Goal: Task Accomplishment & Management: Use online tool/utility

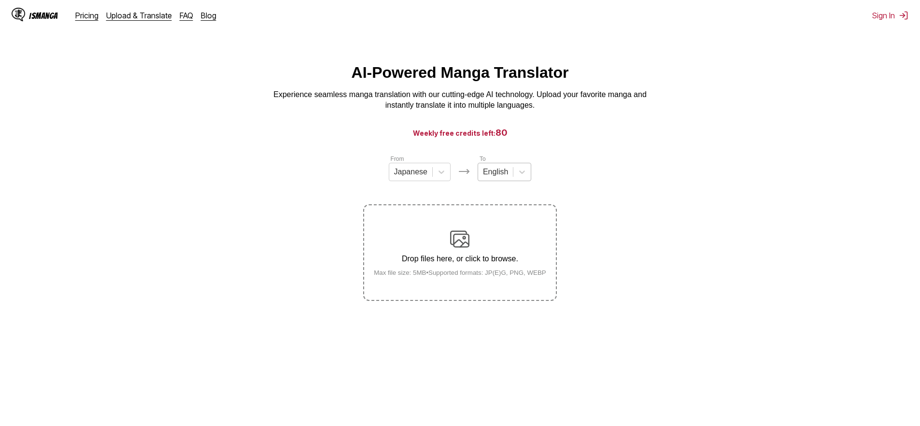
click at [494, 174] on div at bounding box center [495, 172] width 25 height 11
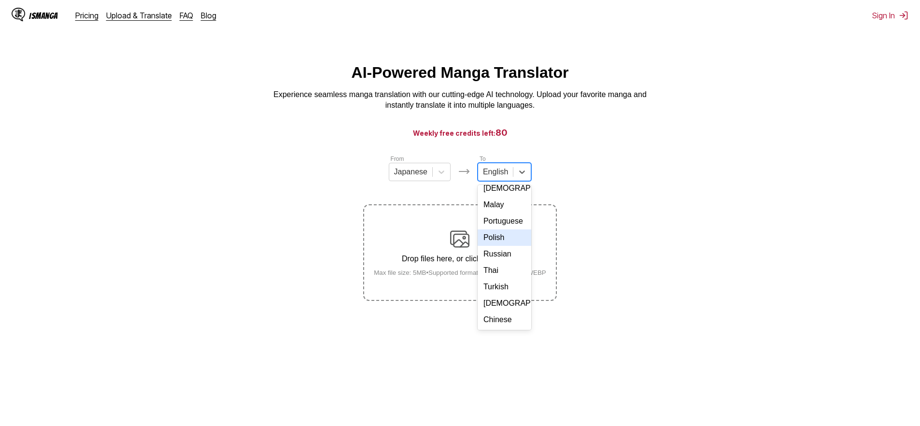
scroll to position [145, 0]
click at [502, 252] on div "Russian" at bounding box center [505, 254] width 54 height 16
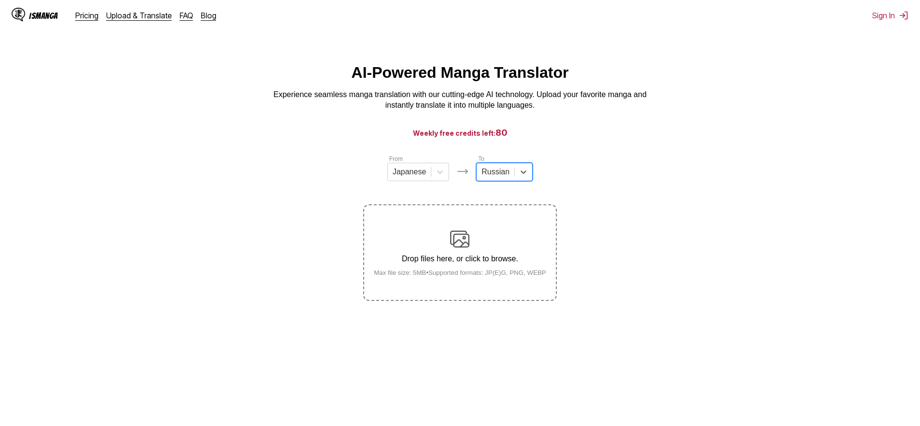
click at [514, 227] on label "Drop files here, or click to browse. Max file size: 5MB • Supported formats: JP…" at bounding box center [459, 252] width 191 height 95
click at [0, 0] on input "Drop files here, or click to browse. Max file size: 5MB • Supported formats: JP…" at bounding box center [0, 0] width 0 height 0
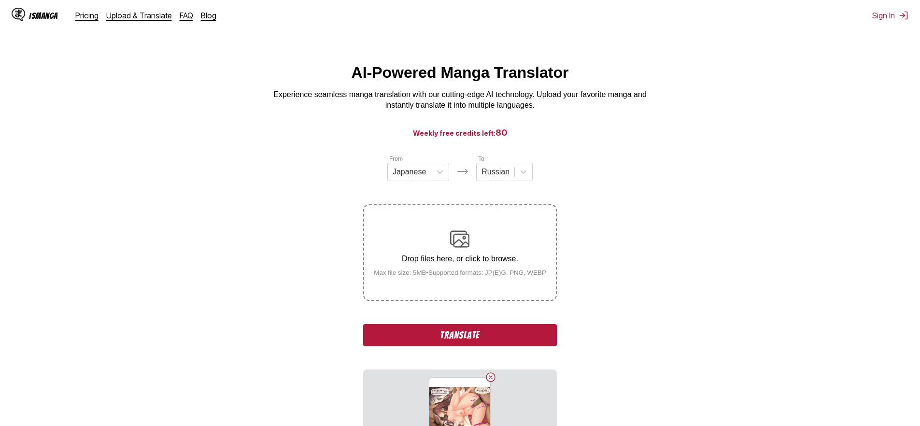
click at [501, 346] on button "Translate" at bounding box center [459, 335] width 193 height 22
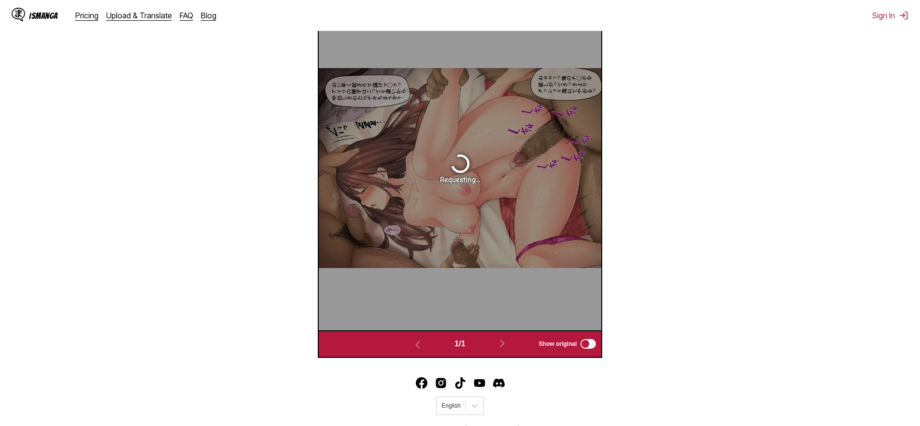
scroll to position [415, 0]
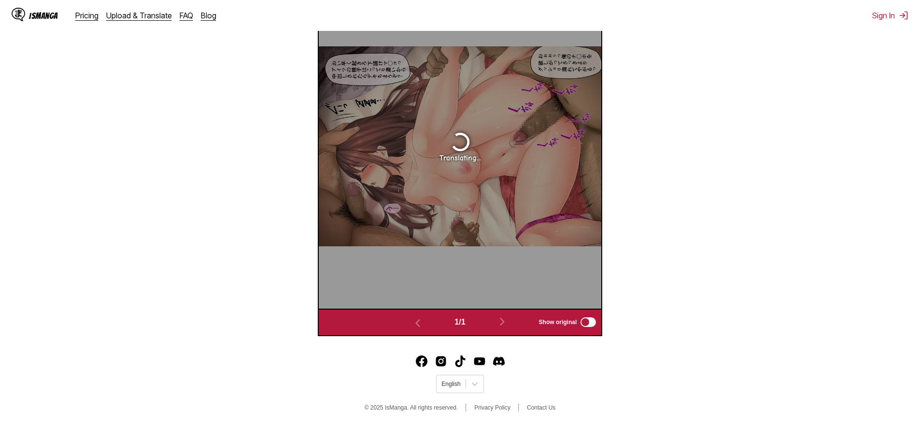
click at [254, 267] on section "From Japanese To Russian Drop files here, or click to browse. Max file size: 5M…" at bounding box center [460, 44] width 904 height 584
click at [473, 388] on icon at bounding box center [475, 384] width 10 height 10
click at [471, 384] on icon at bounding box center [475, 384] width 10 height 10
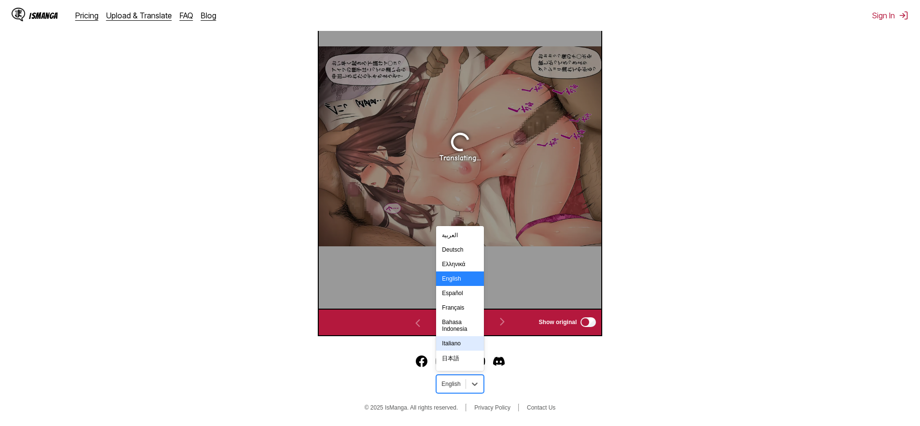
scroll to position [159, 0]
click at [453, 288] on div "Русский" at bounding box center [459, 284] width 47 height 14
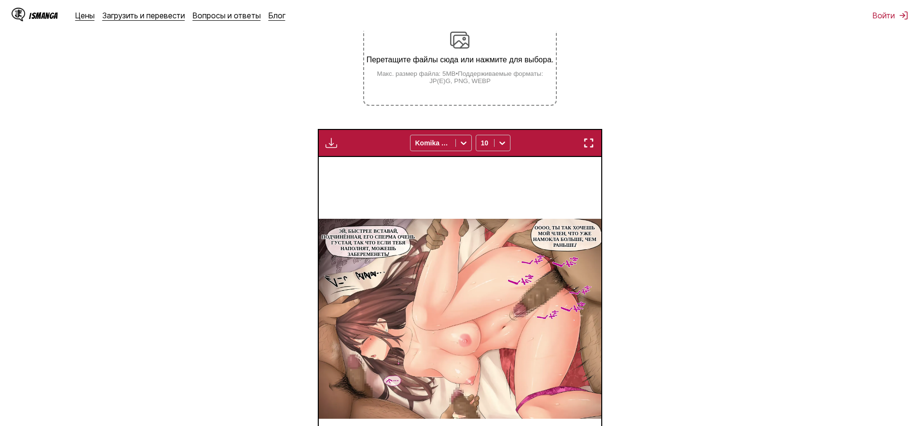
scroll to position [105, 0]
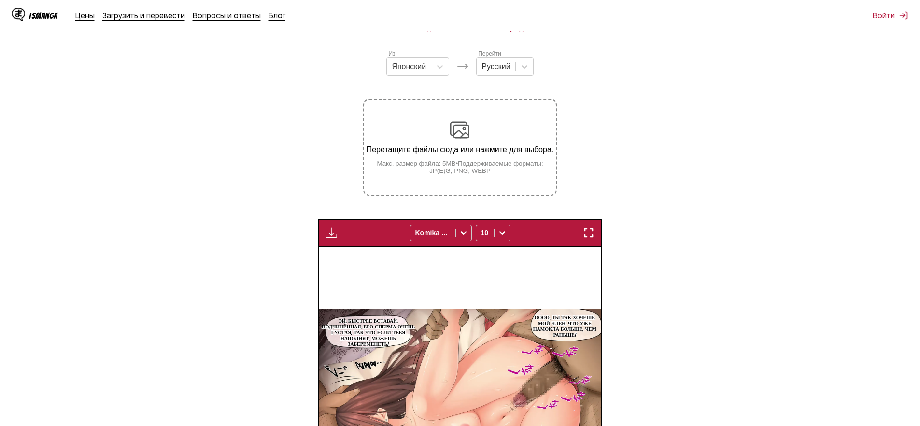
click at [465, 140] on img at bounding box center [459, 129] width 19 height 19
click at [0, 0] on input "Перетащите файлы сюда или нажмите для выбора. Макс. размер файла: 5MB • Поддерж…" at bounding box center [0, 0] width 0 height 0
click at [465, 140] on img at bounding box center [459, 129] width 19 height 19
click at [0, 0] on input "Перетащите файлы сюда или нажмите для выбора. Макс. размер файла: 5MB • Поддерж…" at bounding box center [0, 0] width 0 height 0
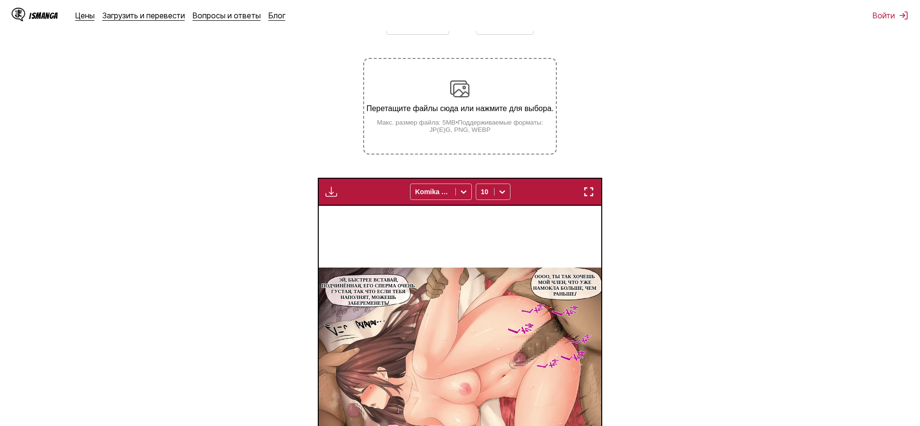
scroll to position [61, 0]
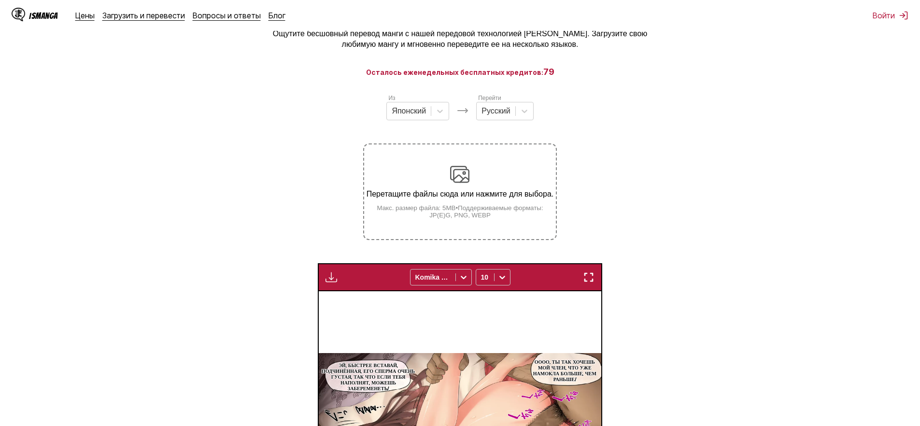
click at [472, 175] on div "Перетащите файлы сюда или нажмите для выбора. Макс. размер файла: 5MB • Поддерж…" at bounding box center [459, 192] width 191 height 54
click at [0, 0] on input "Перетащите файлы сюда или нажмите для выбора. Макс. размер файла: 5MB • Поддерж…" at bounding box center [0, 0] width 0 height 0
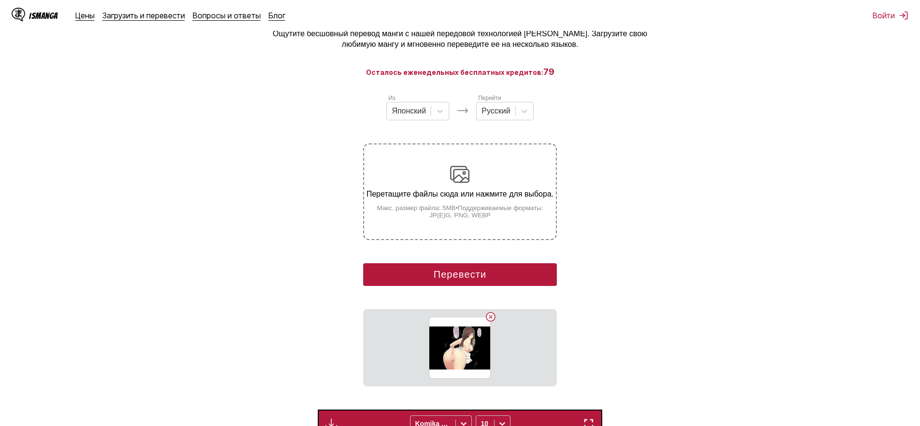
click at [466, 284] on button "Перевести" at bounding box center [459, 274] width 193 height 23
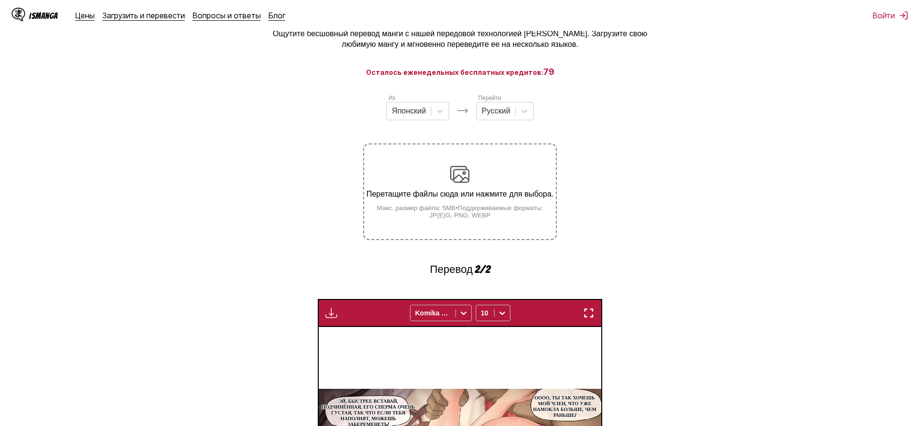
scroll to position [374, 0]
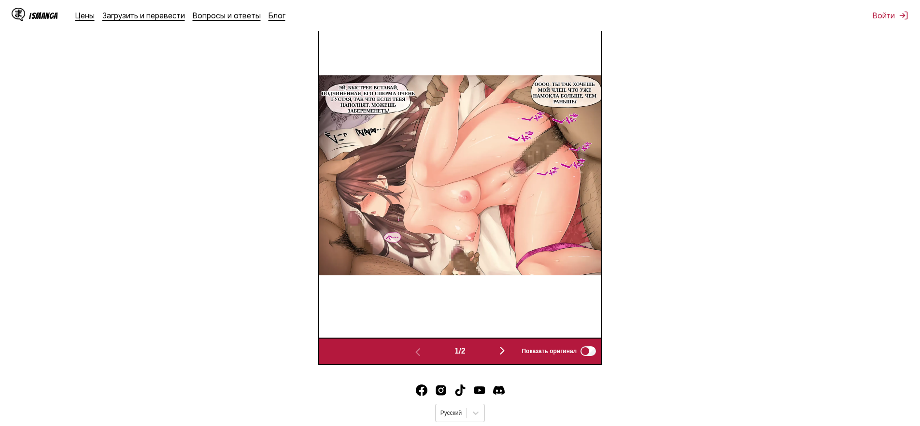
click at [506, 356] on img "button" at bounding box center [502, 351] width 12 height 12
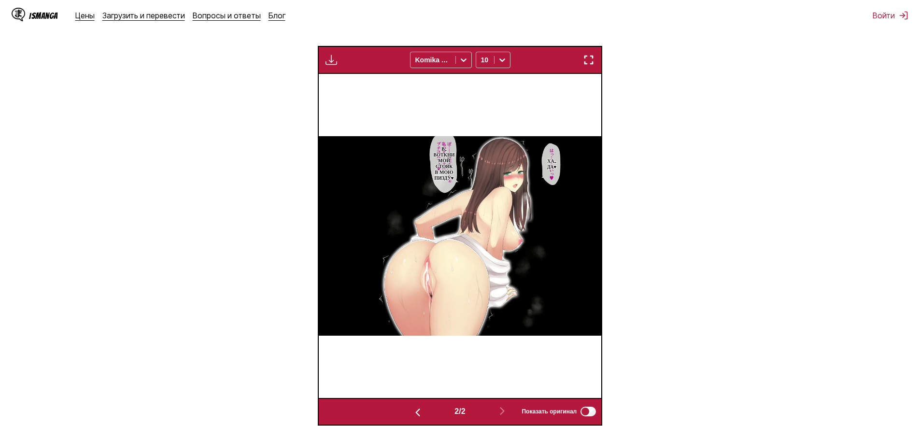
scroll to position [143, 0]
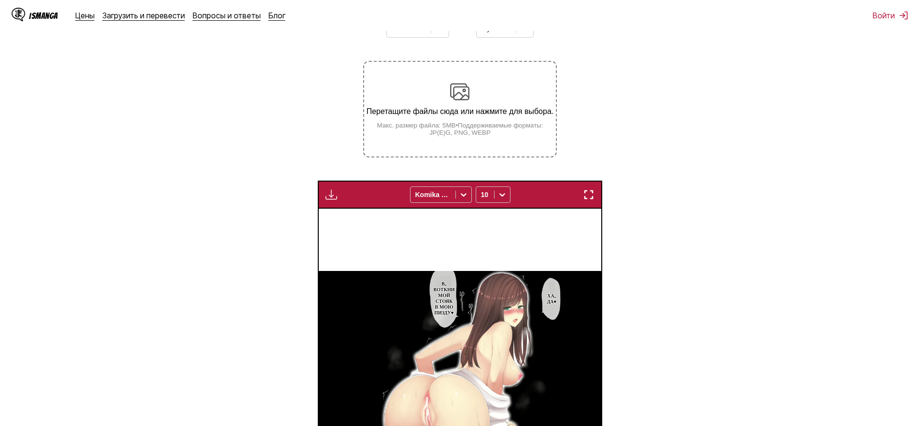
click at [471, 97] on div "Перетащите файлы сюда или нажмите для выбора. Макс. размер файла: 5MB • Поддерж…" at bounding box center [459, 109] width 191 height 54
click at [0, 0] on input "Перетащите файлы сюда или нажмите для выбора. Макс. размер файла: 5MB • Поддерж…" at bounding box center [0, 0] width 0 height 0
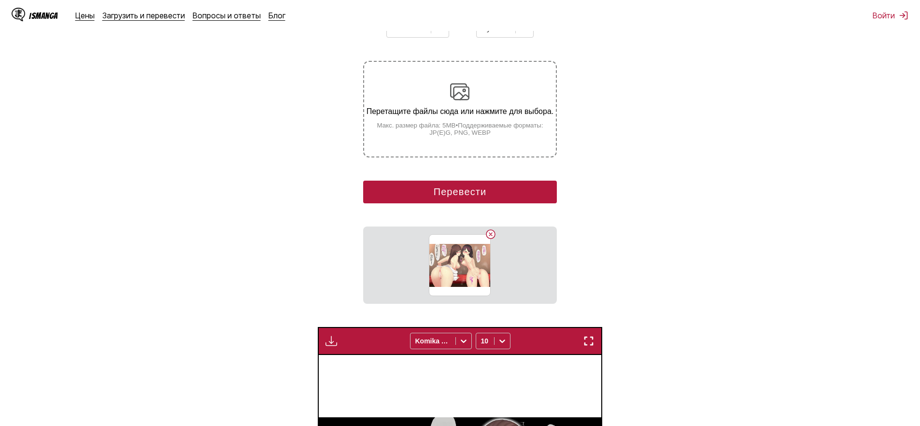
click at [480, 203] on button "Перевести" at bounding box center [459, 192] width 193 height 23
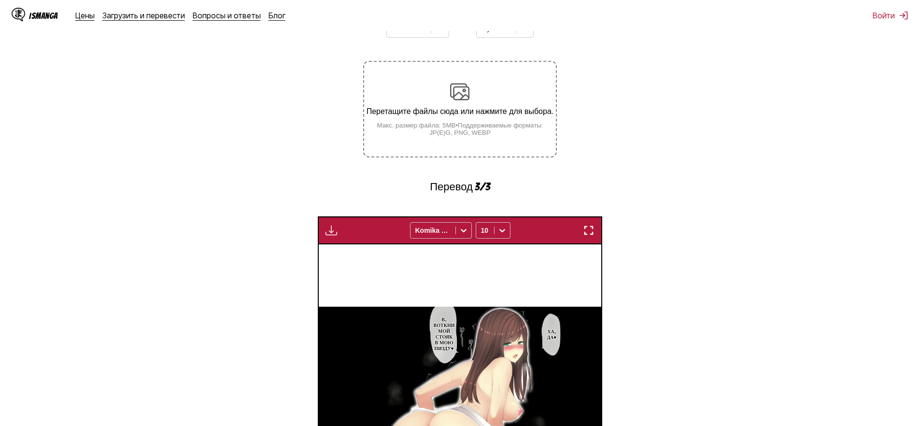
scroll to position [416, 0]
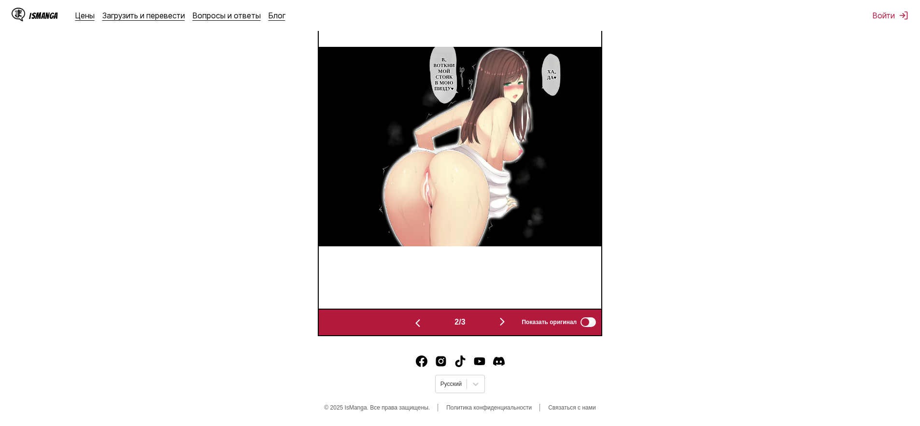
click at [506, 324] on img "button" at bounding box center [502, 322] width 12 height 12
click at [602, 309] on div "Requesting..." at bounding box center [743, 147] width 283 height 324
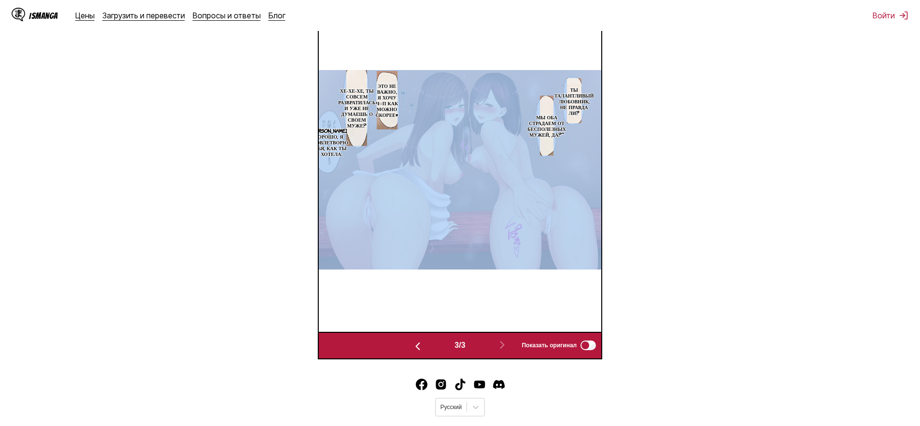
scroll to position [178, 0]
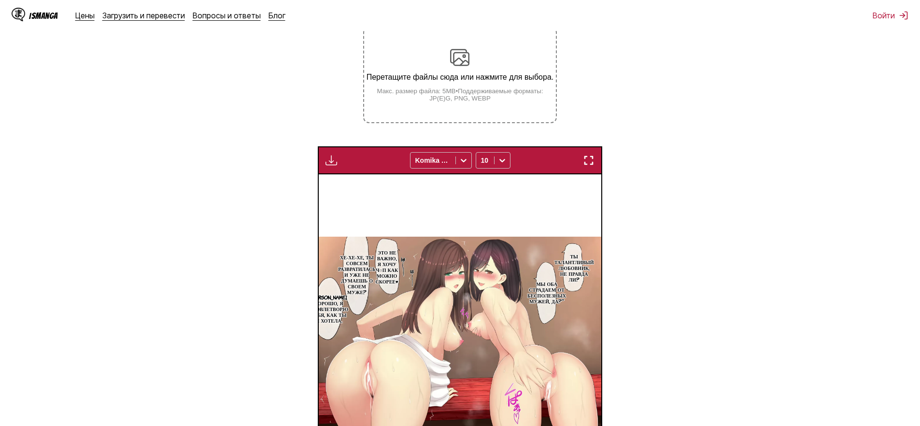
click at [449, 102] on small "Макс. размер файла: 5MB • Поддерживаемые форматы: JP(E)G, PNG, WEBP" at bounding box center [459, 94] width 191 height 14
click at [0, 0] on input "Перетащите файлы сюда или нажмите для выбора. Макс. размер файла: 5MB • Поддерж…" at bounding box center [0, 0] width 0 height 0
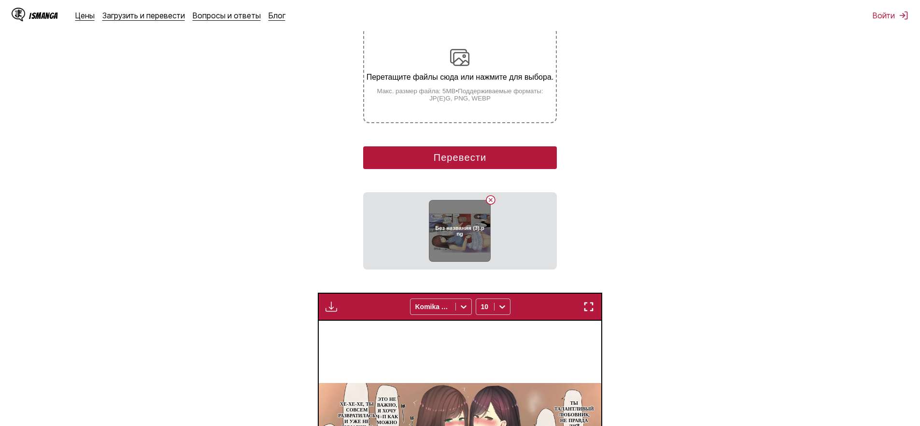
click at [464, 237] on h6 "Без названия (3).png" at bounding box center [459, 231] width 49 height 13
drag, startPoint x: 477, startPoint y: 237, endPoint x: 423, endPoint y: 254, distance: 56.1
click at [425, 254] on section "Без названия (3).png" at bounding box center [459, 230] width 193 height 77
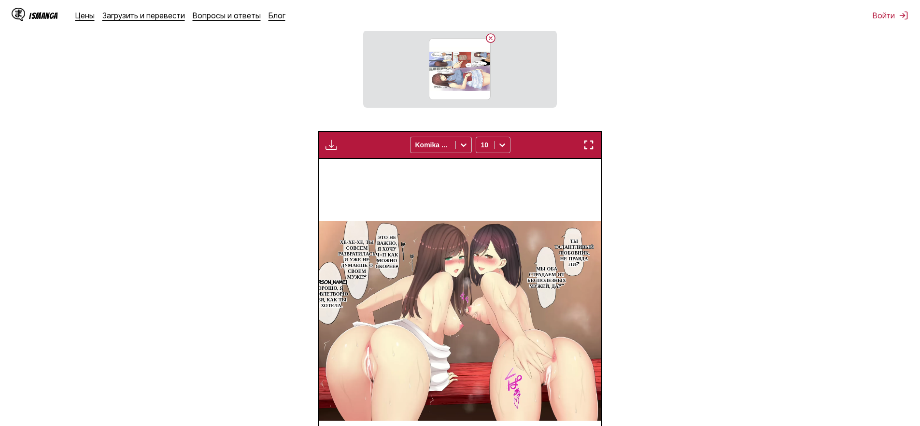
scroll to position [219, 0]
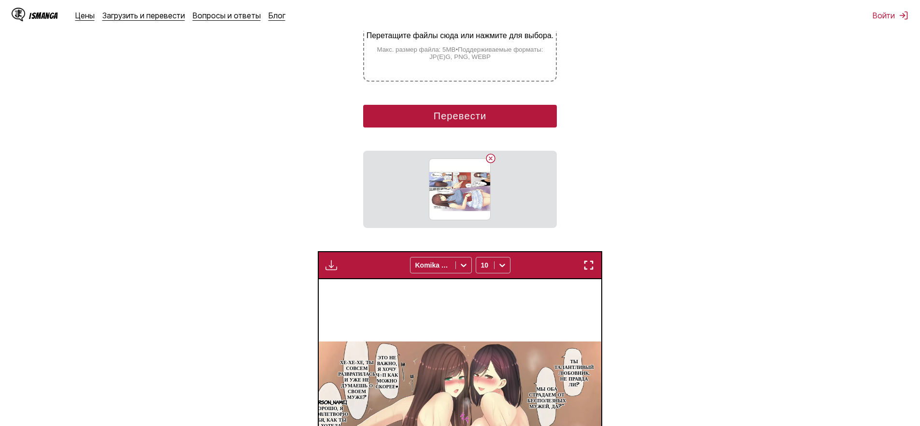
click at [468, 127] on button "Перевести" at bounding box center [459, 116] width 193 height 23
click at [468, 130] on section "Из Японский Перейти Русский Перетащите файлы сюда или нажмите для выбора. Макс.…" at bounding box center [460, 283] width 904 height 696
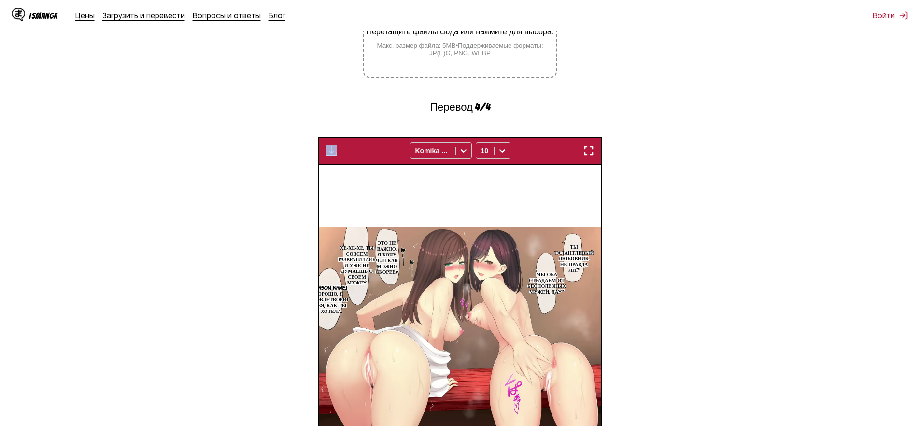
scroll to position [416, 0]
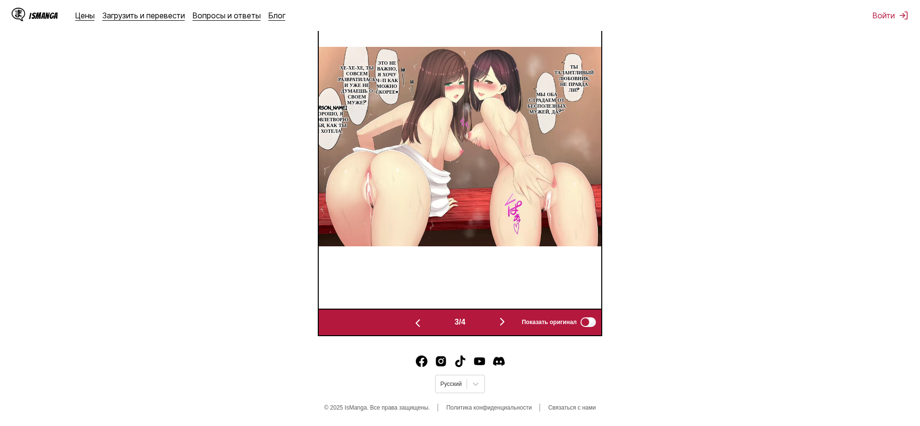
click at [501, 321] on img "button" at bounding box center [502, 322] width 12 height 12
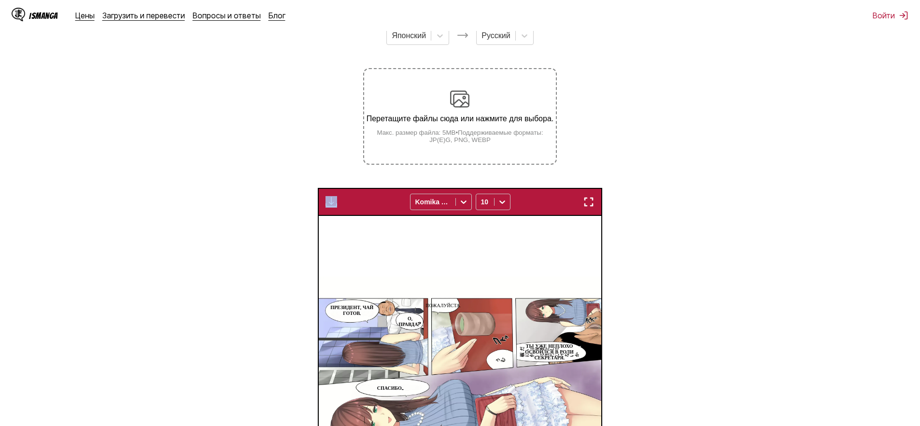
scroll to position [0, 0]
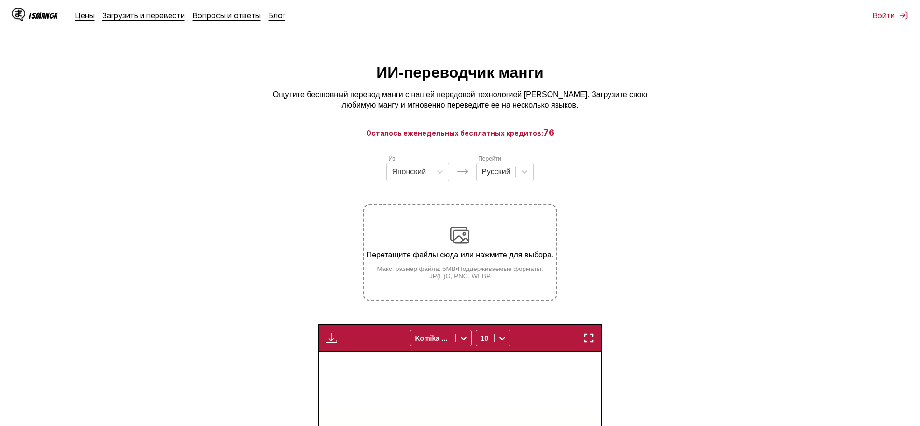
click at [445, 232] on div "Перетащите файлы сюда или нажмите для выбора. Макс. размер файла: 5MB • Поддерж…" at bounding box center [459, 253] width 191 height 54
click at [0, 0] on input "Перетащите файлы сюда или нажмите для выбора. Макс. размер файла: 5MB • Поддерж…" at bounding box center [0, 0] width 0 height 0
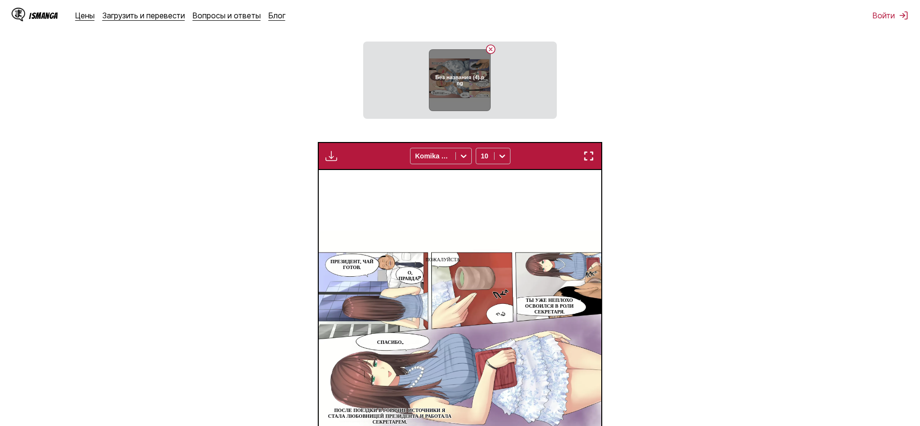
scroll to position [142, 0]
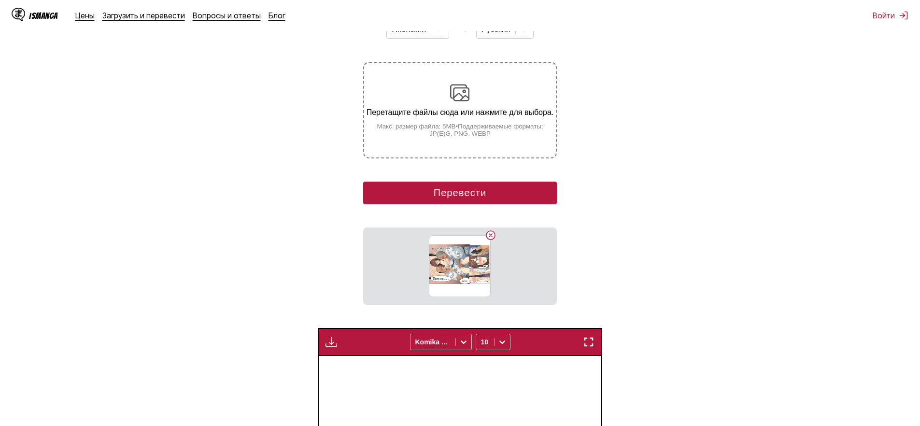
click at [456, 203] on button "Перевести" at bounding box center [459, 193] width 193 height 23
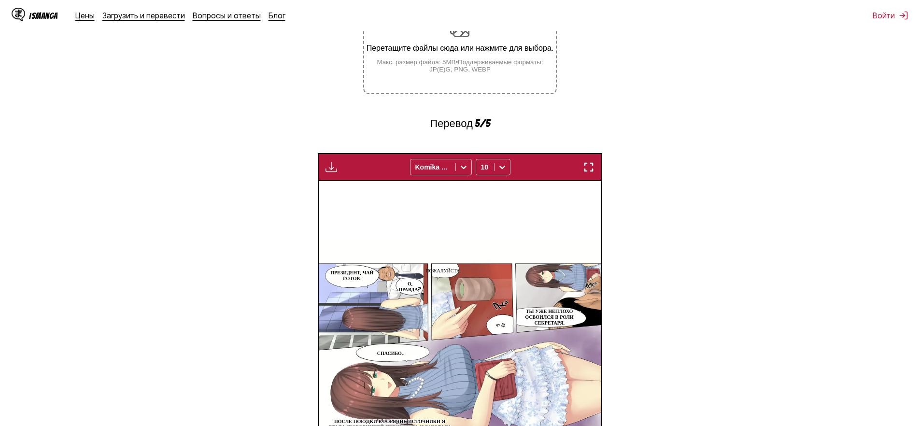
scroll to position [416, 0]
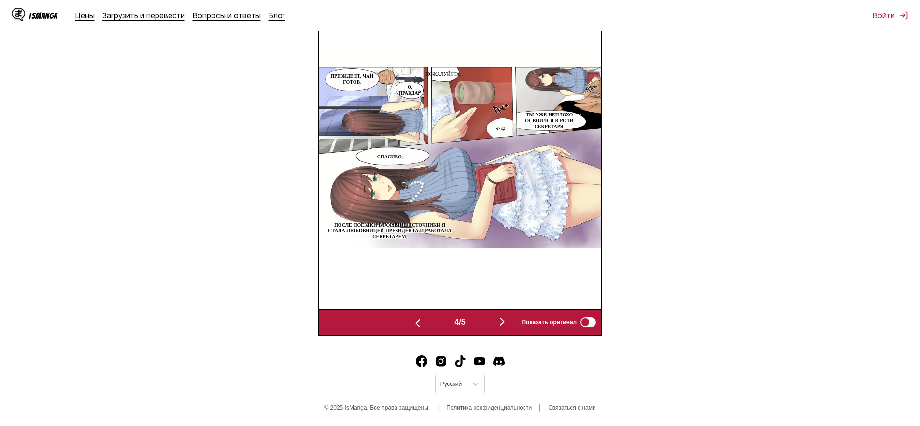
click at [502, 324] on img "button" at bounding box center [502, 322] width 12 height 12
click at [602, 309] on div "Requesting..." at bounding box center [743, 147] width 283 height 324
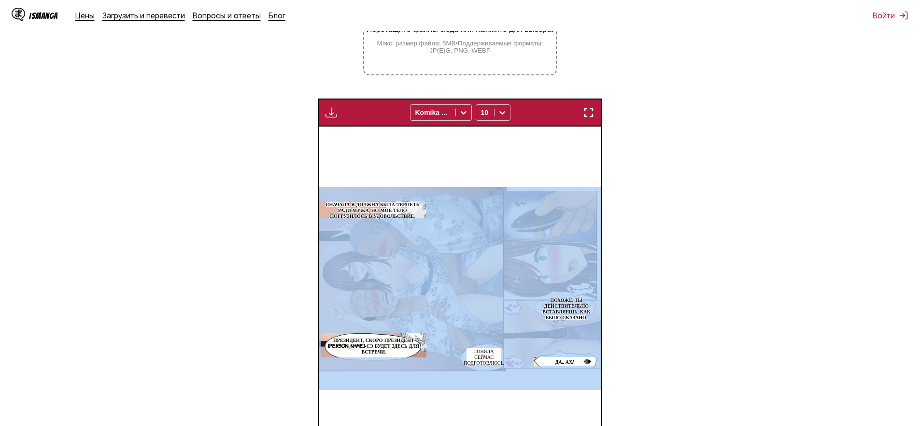
scroll to position [0, 0]
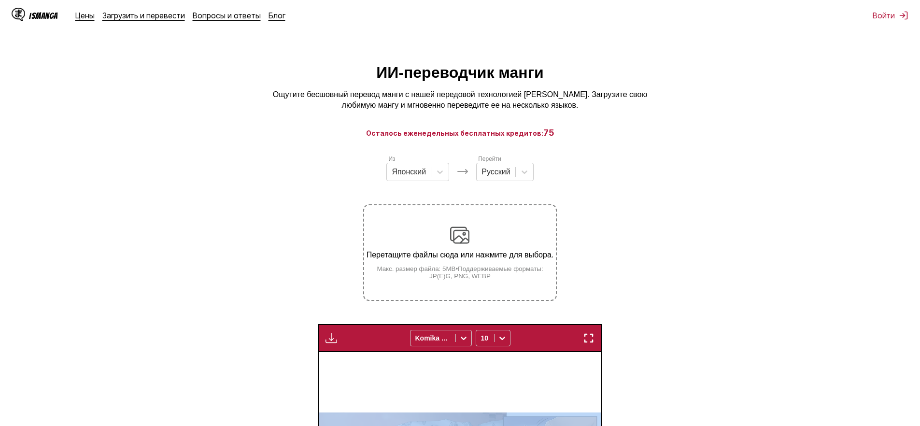
click at [453, 237] on img at bounding box center [459, 235] width 19 height 19
click at [0, 0] on input "Перетащите файлы сюда или нажмите для выбора. Макс. размер файла: 5MB • Поддерж…" at bounding box center [0, 0] width 0 height 0
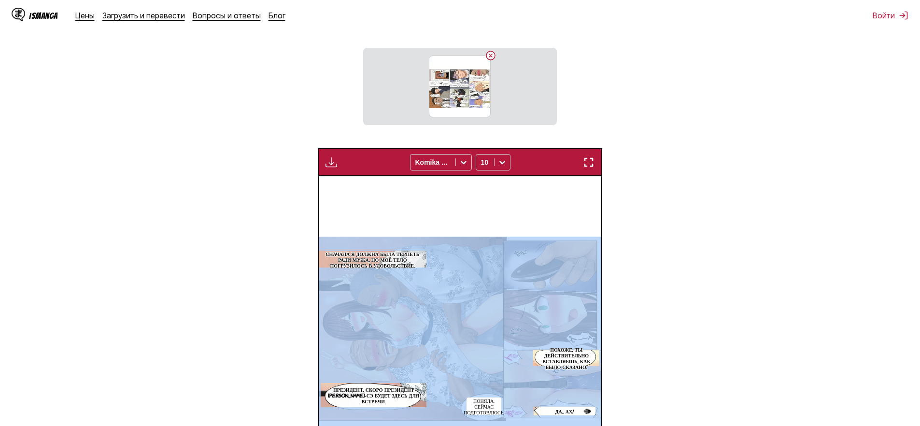
scroll to position [302, 0]
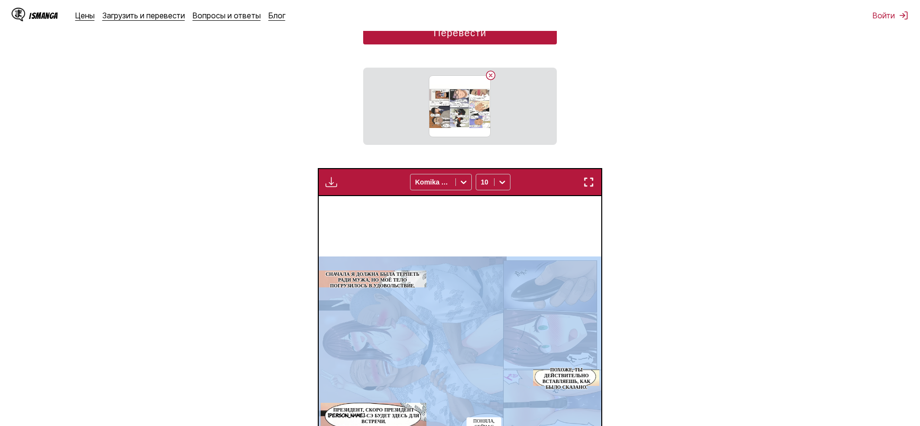
click at [475, 44] on button "Перевести" at bounding box center [459, 33] width 193 height 23
click at [475, 48] on section "Из Японский Перейти Русский Перетащите файлы сюда или нажмите для выбора. Макс.…" at bounding box center [460, 200] width 904 height 696
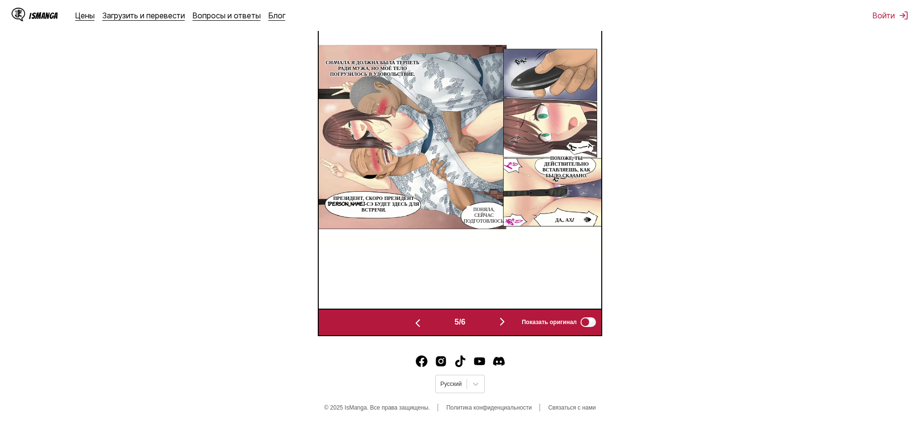
scroll to position [381, 0]
click at [508, 321] on img "button" at bounding box center [502, 322] width 12 height 12
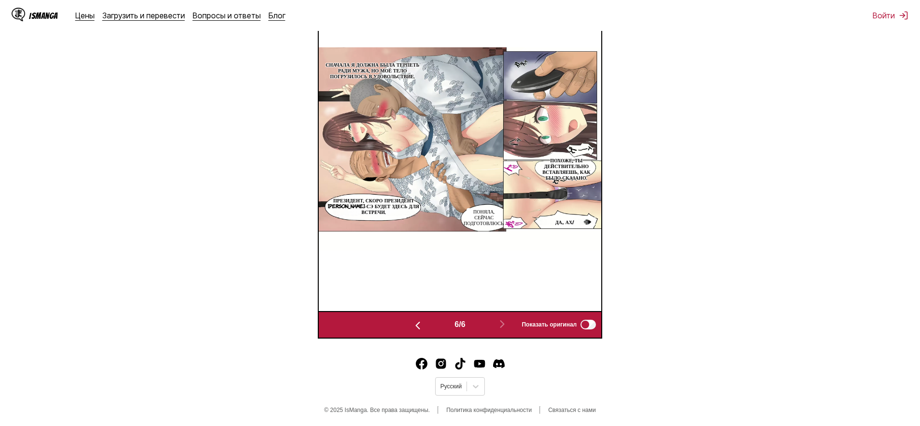
scroll to position [0, 1413]
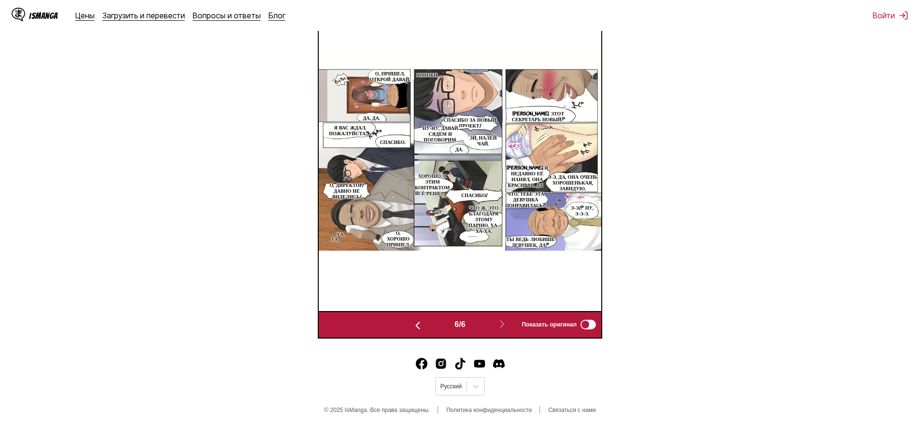
click at [894, 176] on section "Из Японский Перейти Русский Перетащите файлы сюда или нажмите для выбора. Макс.…" at bounding box center [460, 64] width 904 height 550
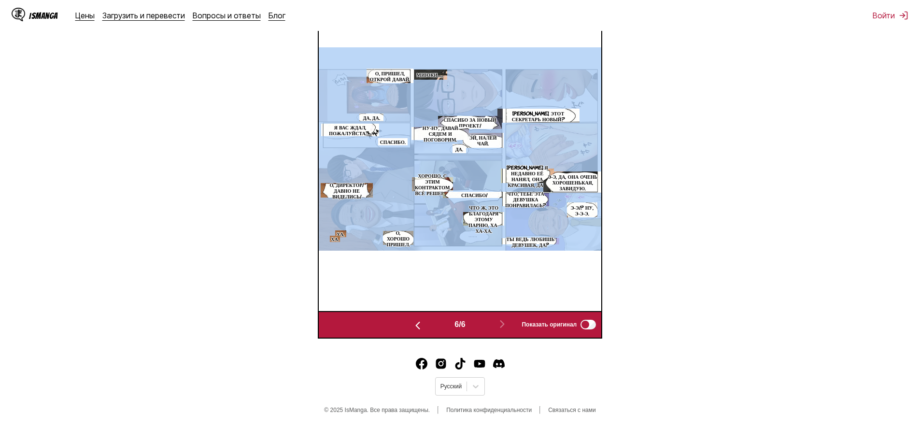
click at [692, 227] on section "Из Японский Перейти Русский Перетащите файлы сюда или нажмите для выбора. Макс.…" at bounding box center [460, 64] width 904 height 550
click at [701, 250] on section "Из Японский Перейти Русский Перетащите файлы сюда или нажмите для выбора. Макс.…" at bounding box center [460, 64] width 904 height 550
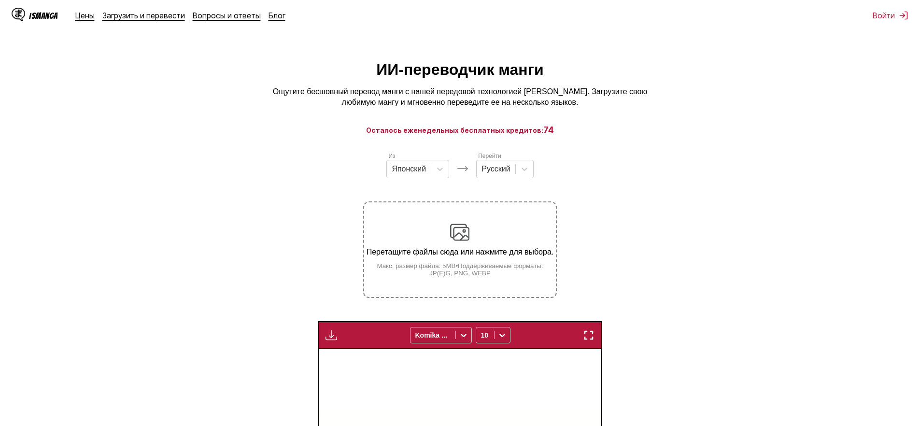
scroll to position [0, 0]
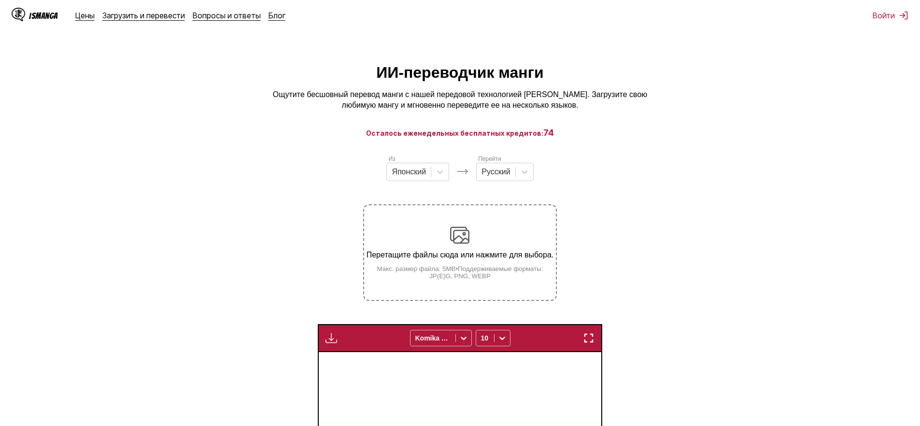
click at [458, 259] on p "Перетащите файлы сюда или нажмите для выбора." at bounding box center [459, 255] width 191 height 9
click at [0, 0] on input "Перетащите файлы сюда или нажмите для выбора. Макс. размер файла: 5MB • Поддерж…" at bounding box center [0, 0] width 0 height 0
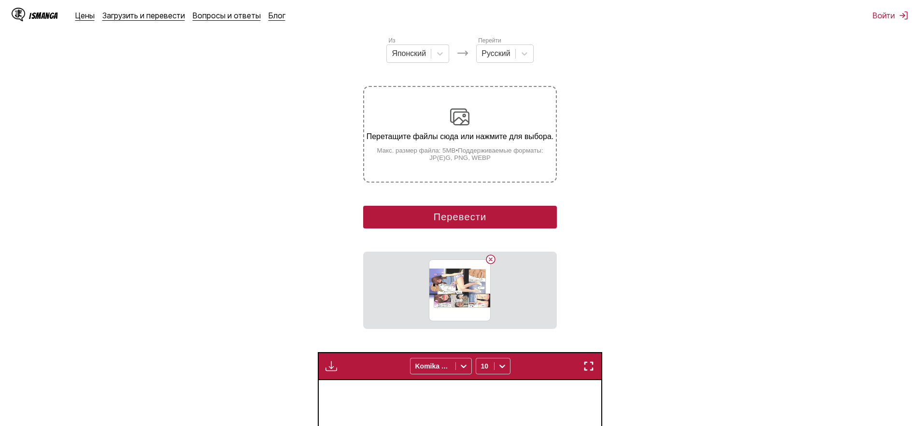
scroll to position [134, 0]
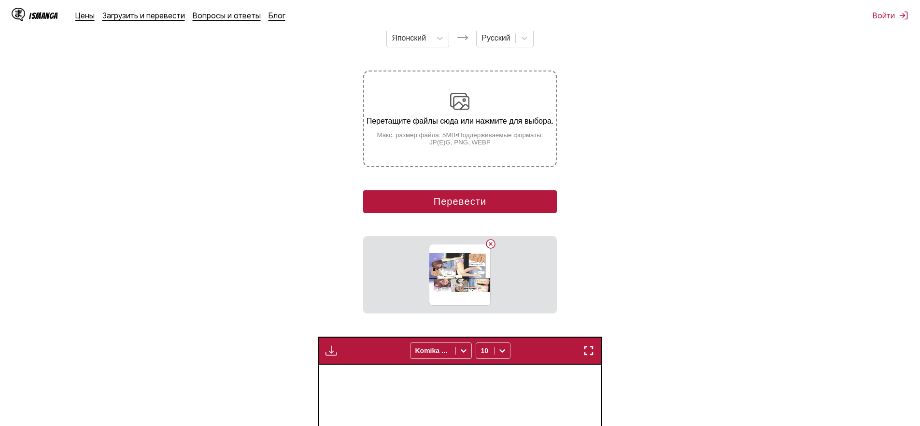
click at [486, 213] on button "Перевести" at bounding box center [459, 201] width 193 height 23
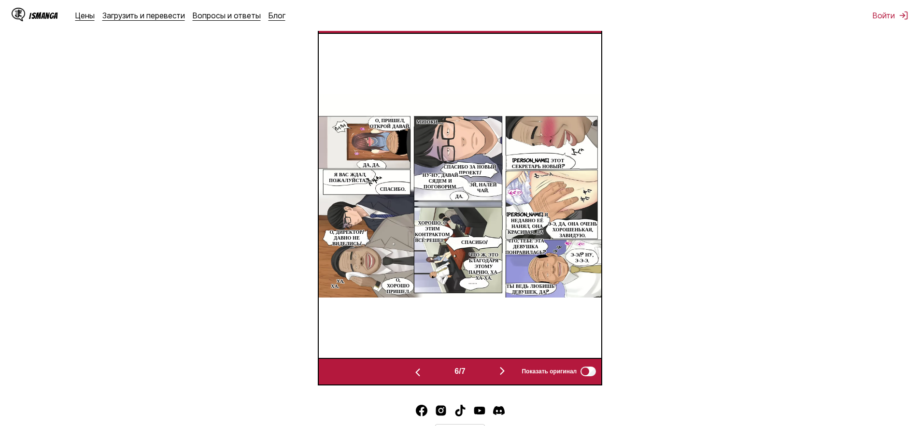
scroll to position [416, 0]
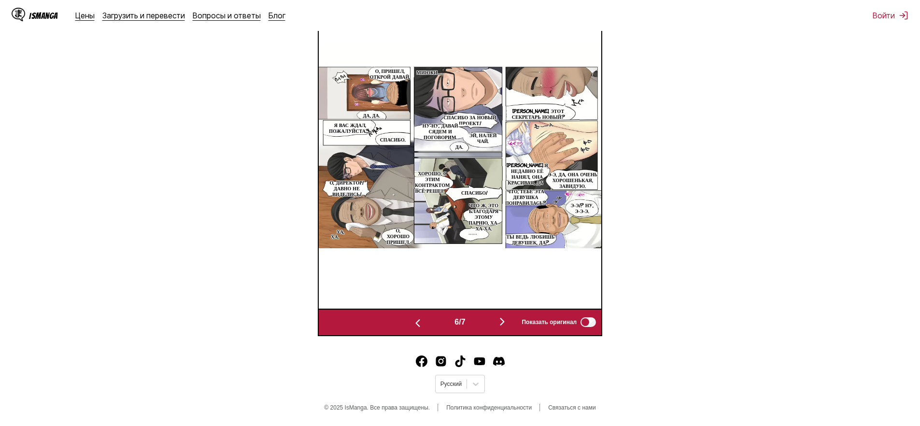
click at [507, 329] on div "6 / 7 Показать оригинал" at bounding box center [460, 323] width 285 height 28
click at [497, 325] on button "button" at bounding box center [502, 322] width 58 height 14
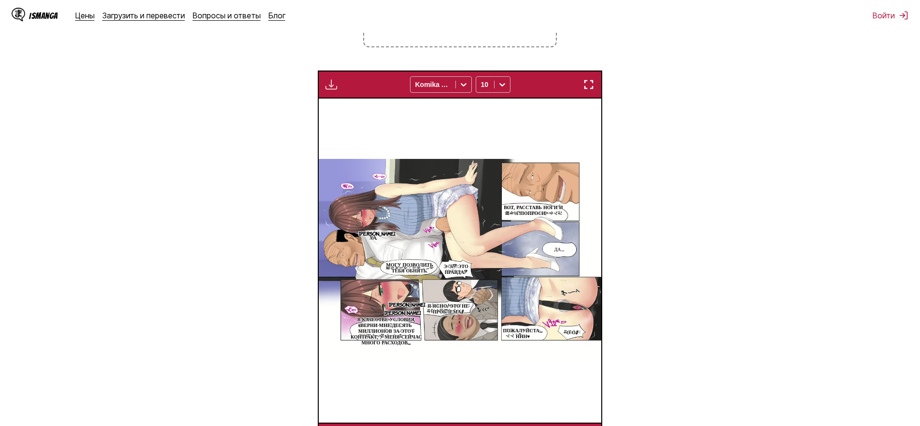
scroll to position [0, 0]
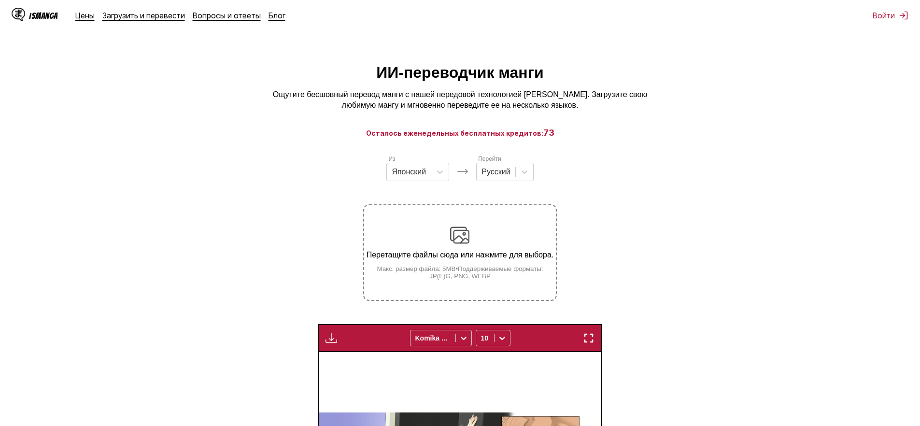
click at [454, 225] on label "Перетащите файлы сюда или нажмите для выбора. Макс. размер файла: 5MB • Поддерж…" at bounding box center [459, 252] width 191 height 95
click at [0, 0] on input "Перетащите файлы сюда или нажмите для выбора. Макс. размер файла: 5MB • Поддерж…" at bounding box center [0, 0] width 0 height 0
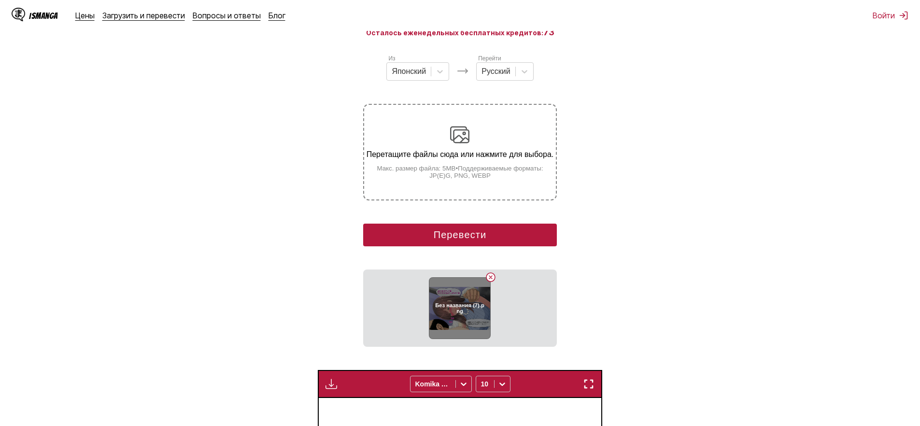
scroll to position [149, 0]
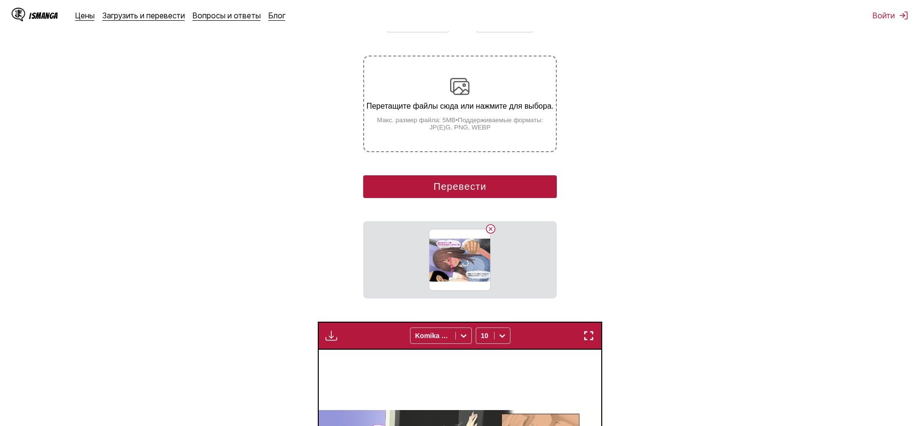
click at [460, 198] on button "Перевести" at bounding box center [459, 186] width 193 height 23
click at [460, 203] on section "Из Японский Перейти Русский Перетащите файлы сюда или нажмите для выбора. Макс.…" at bounding box center [460, 353] width 904 height 696
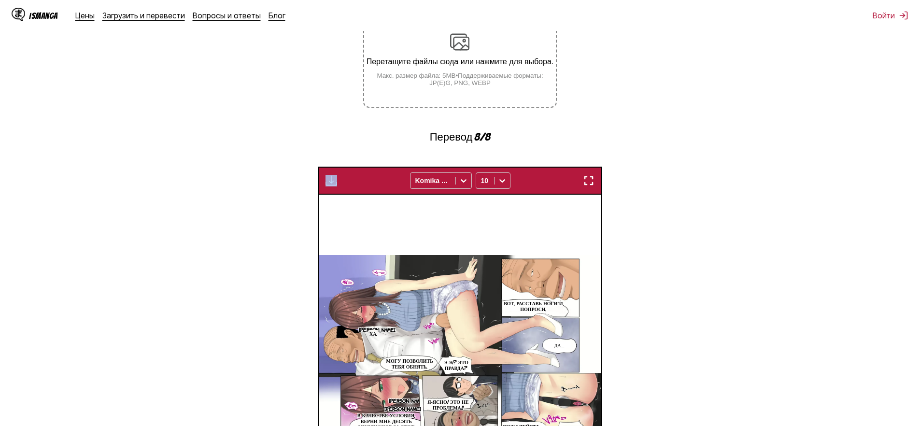
scroll to position [416, 0]
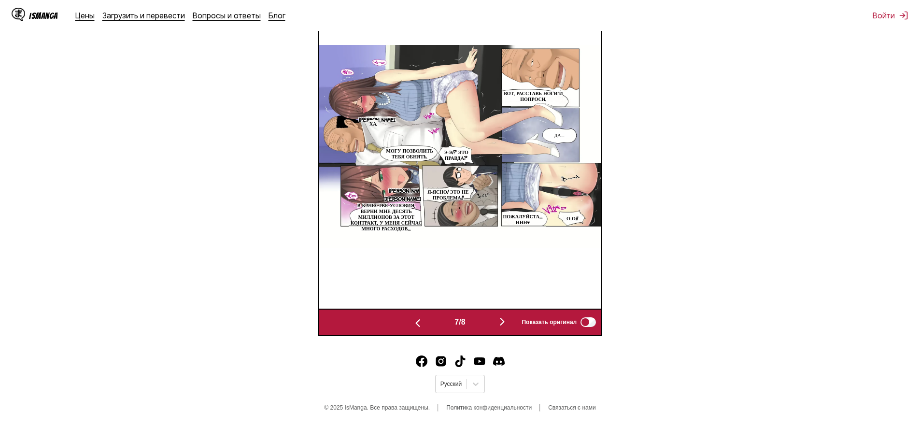
click at [501, 325] on img "button" at bounding box center [502, 322] width 12 height 12
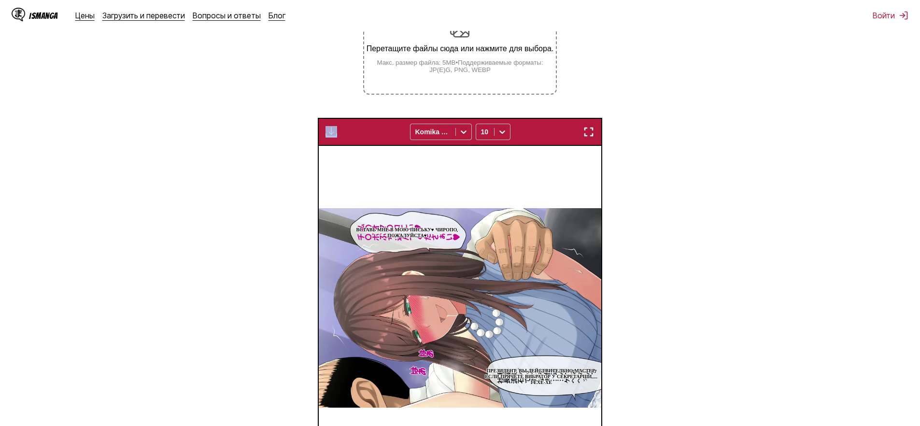
scroll to position [63, 0]
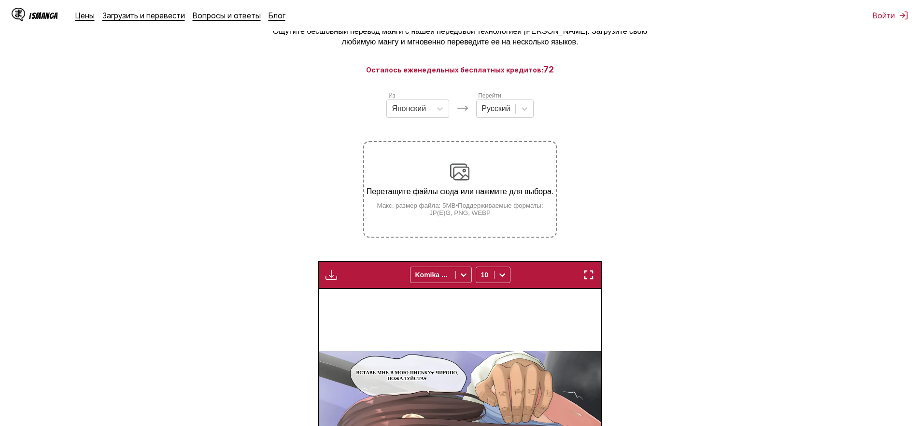
click at [476, 147] on label "Перетащите файлы сюда или нажмите для выбора. Макс. размер файла: 5MB • Поддерж…" at bounding box center [459, 189] width 191 height 95
click at [0, 0] on input "Перетащите файлы сюда или нажмите для выбора. Макс. размер файла: 5MB • Поддерж…" at bounding box center [0, 0] width 0 height 0
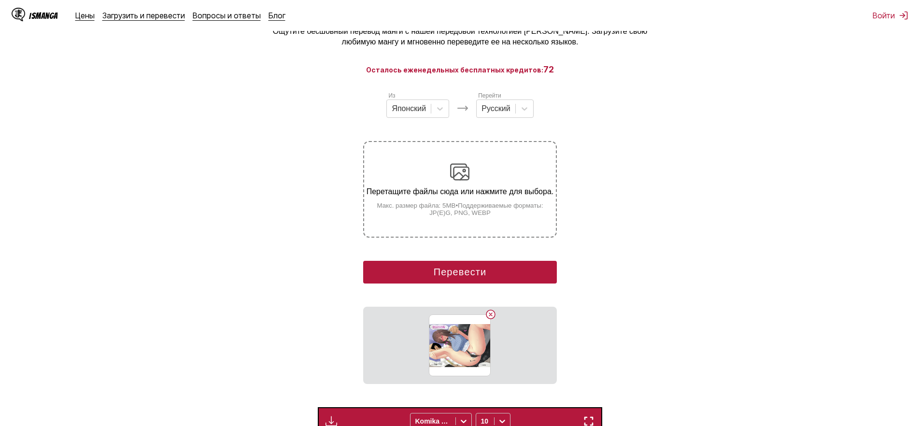
click at [455, 283] on button "Перевести" at bounding box center [459, 272] width 193 height 23
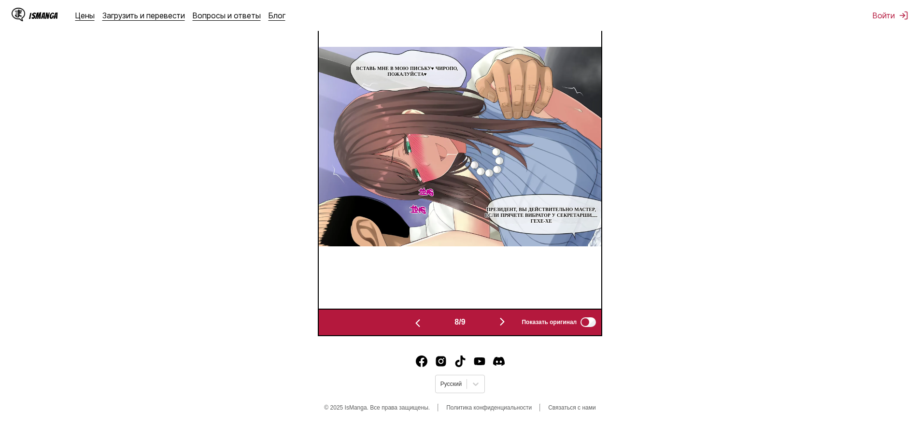
scroll to position [381, 0]
click at [505, 328] on button "button" at bounding box center [502, 322] width 58 height 14
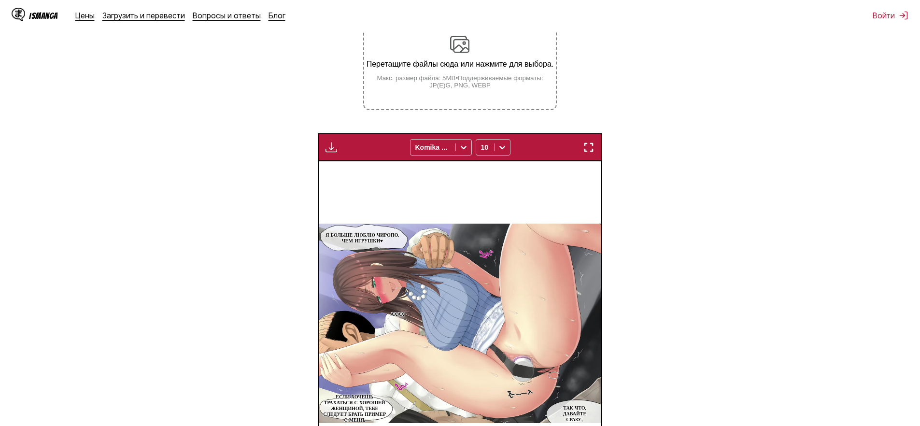
scroll to position [0, 0]
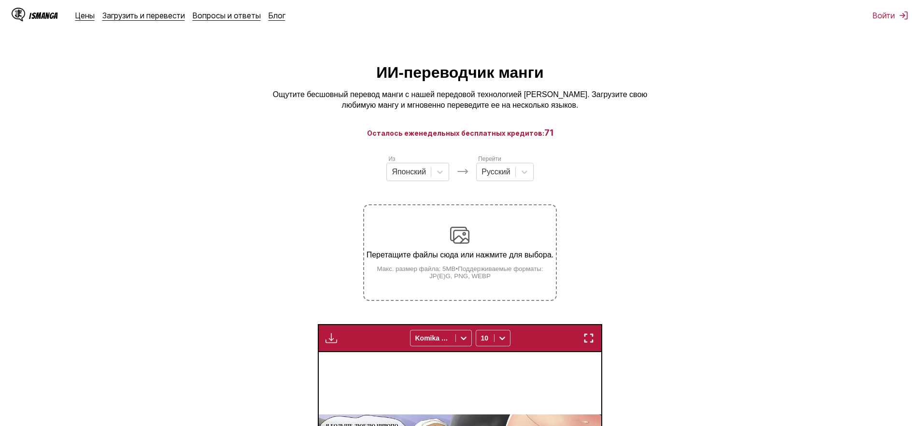
click at [450, 226] on label "Перетащите файлы сюда или нажмите для выбора. Макс. размер файла: 5MB • Поддерж…" at bounding box center [459, 252] width 191 height 95
click at [0, 0] on input "Перетащите файлы сюда или нажмите для выбора. Макс. размер файла: 5MB • Поддерж…" at bounding box center [0, 0] width 0 height 0
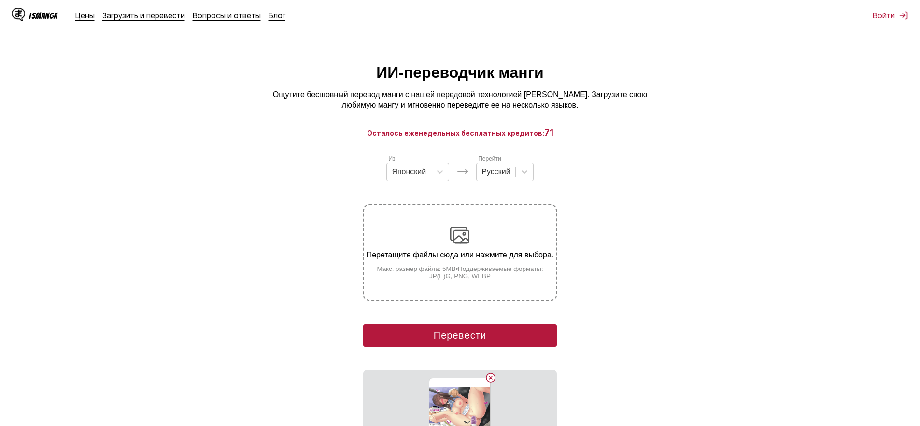
click at [446, 339] on button "Перевести" at bounding box center [459, 335] width 193 height 23
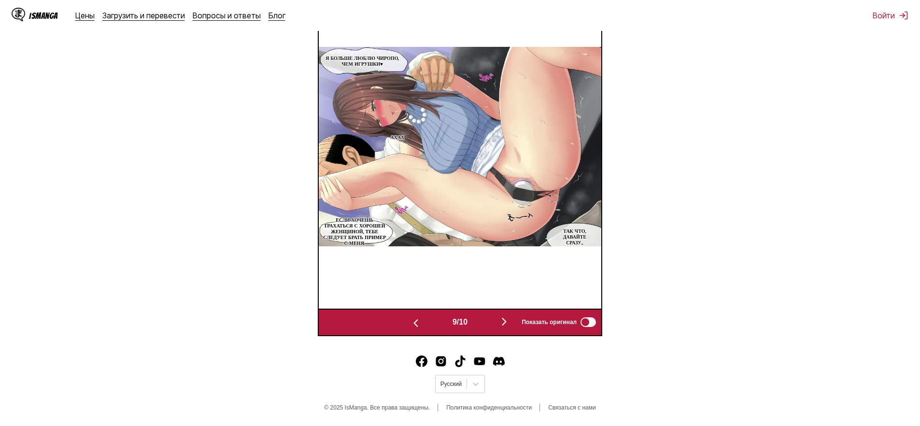
click at [502, 322] on img "button" at bounding box center [504, 322] width 12 height 12
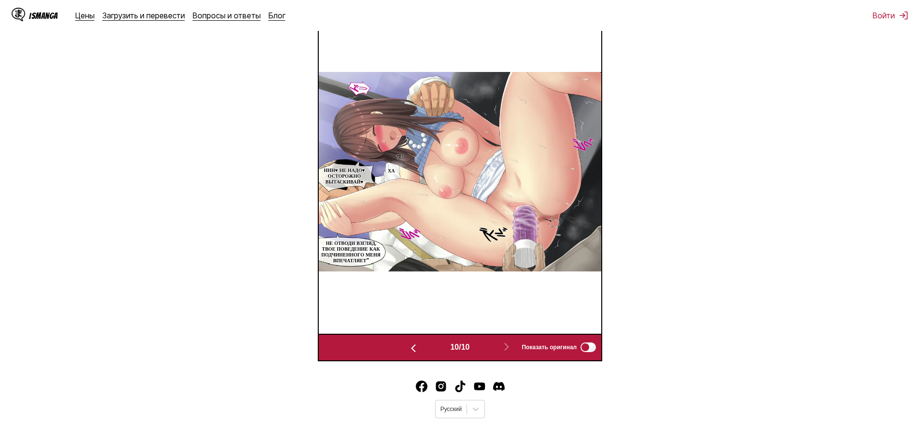
scroll to position [95, 0]
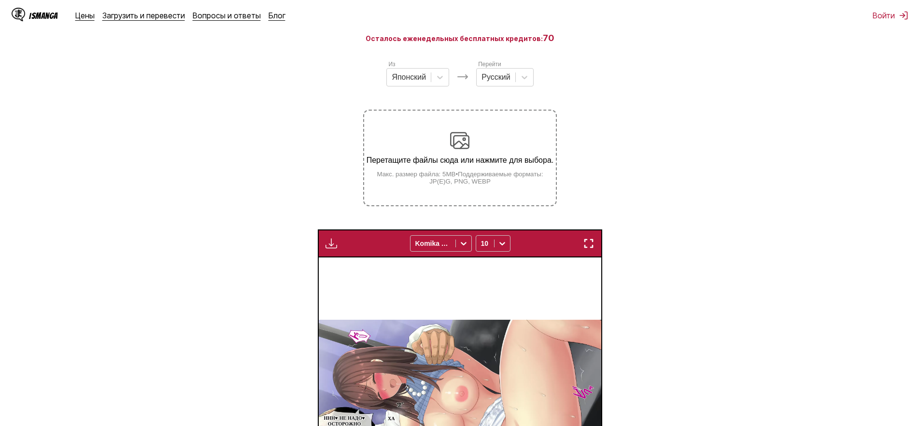
click at [481, 141] on div "Перетащите файлы сюда или нажмите для выбора. Макс. размер файла: 5MB • Поддерж…" at bounding box center [459, 158] width 191 height 54
click at [0, 0] on input "Перетащите файлы сюда или нажмите для выбора. Макс. размер файла: 5MB • Поддерж…" at bounding box center [0, 0] width 0 height 0
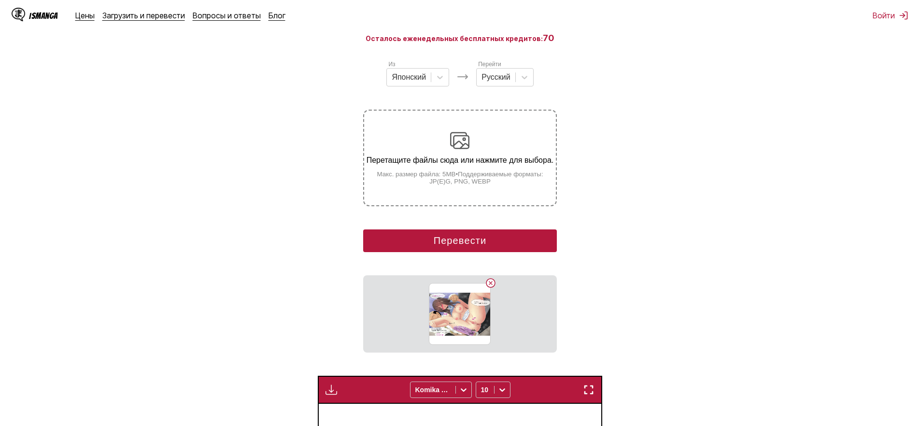
click at [457, 240] on div "Из Японский Перейти Русский Перетащите файлы сюда или нажмите для выбора. Макс.…" at bounding box center [459, 205] width 193 height 293
click at [458, 245] on button "Перевести" at bounding box center [459, 240] width 193 height 23
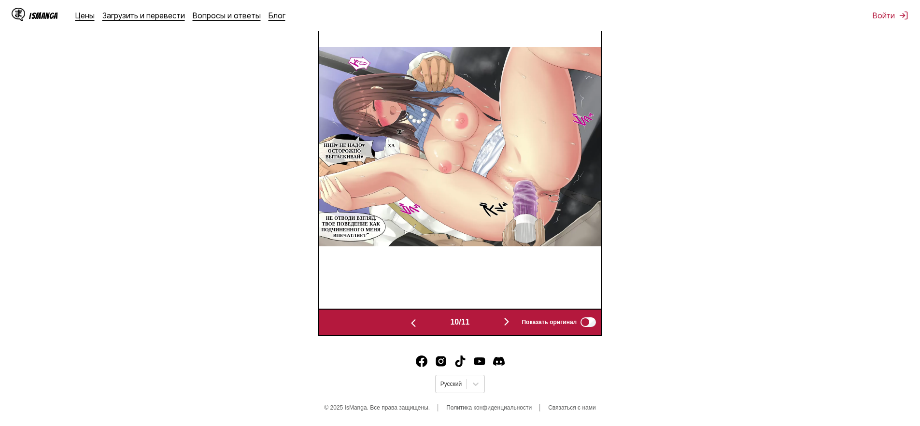
scroll to position [416, 0]
click at [502, 323] on img "button" at bounding box center [507, 322] width 12 height 12
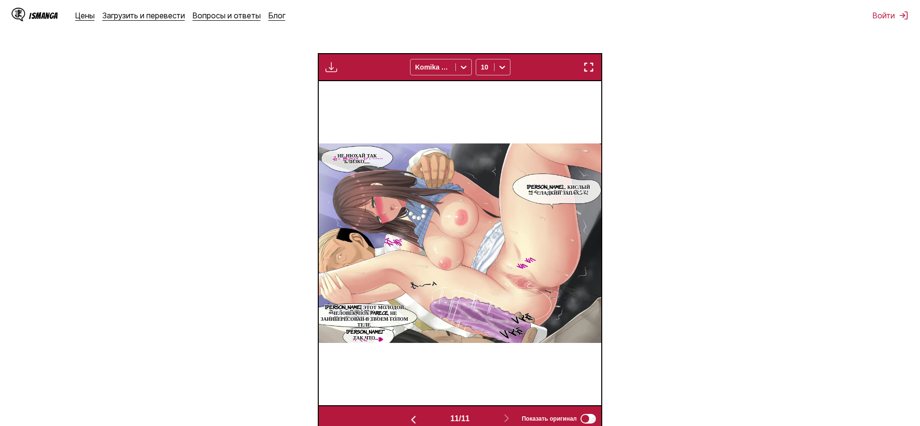
scroll to position [69, 0]
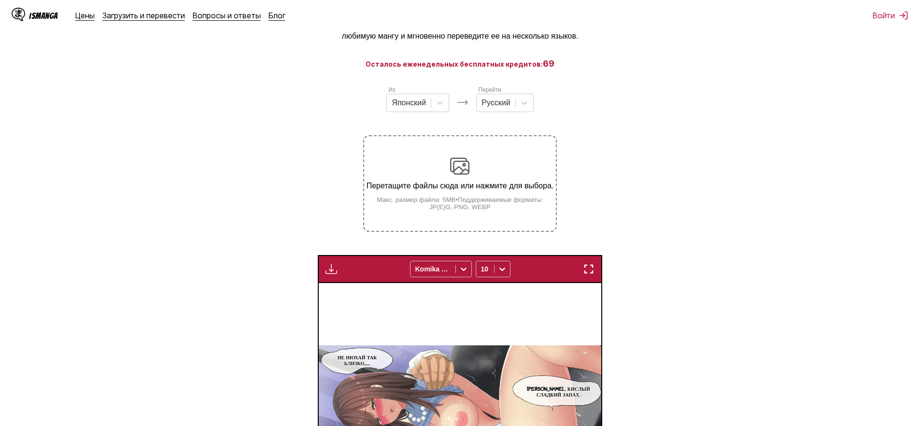
click at [491, 198] on div "Перетащите файлы сюда или нажмите для выбора. Макс. размер файла: 5MB • Поддерж…" at bounding box center [459, 183] width 191 height 54
click at [0, 0] on input "Перетащите файлы сюда или нажмите для выбора. Макс. размер файла: 5MB • Поддерж…" at bounding box center [0, 0] width 0 height 0
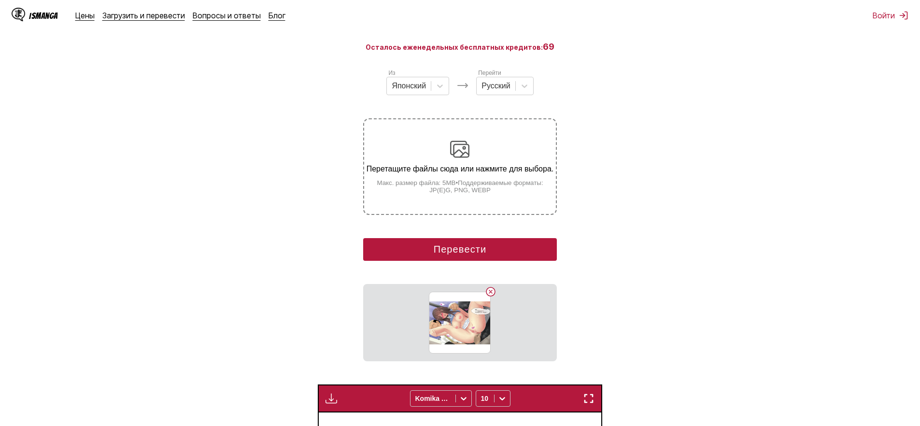
click at [406, 254] on button "Перевести" at bounding box center [459, 249] width 193 height 23
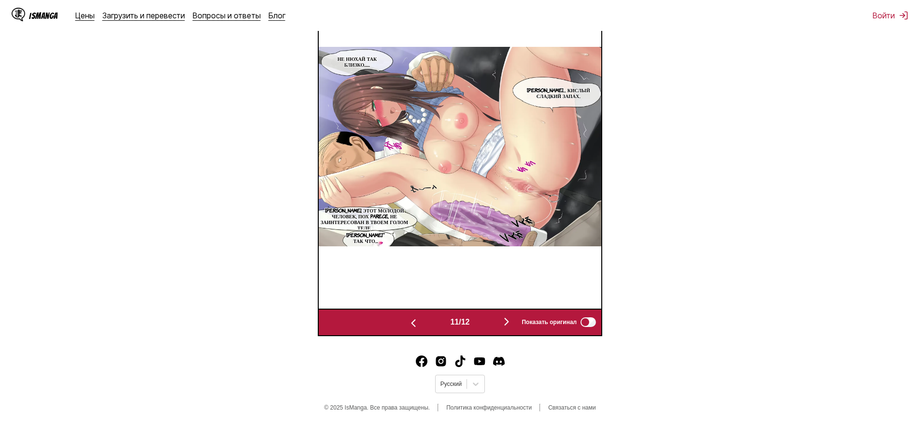
scroll to position [416, 0]
click at [509, 323] on img "button" at bounding box center [507, 322] width 12 height 12
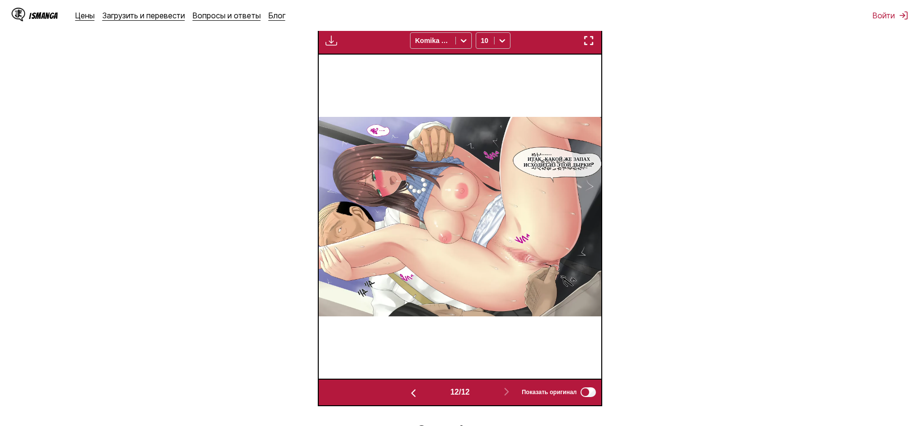
scroll to position [83, 0]
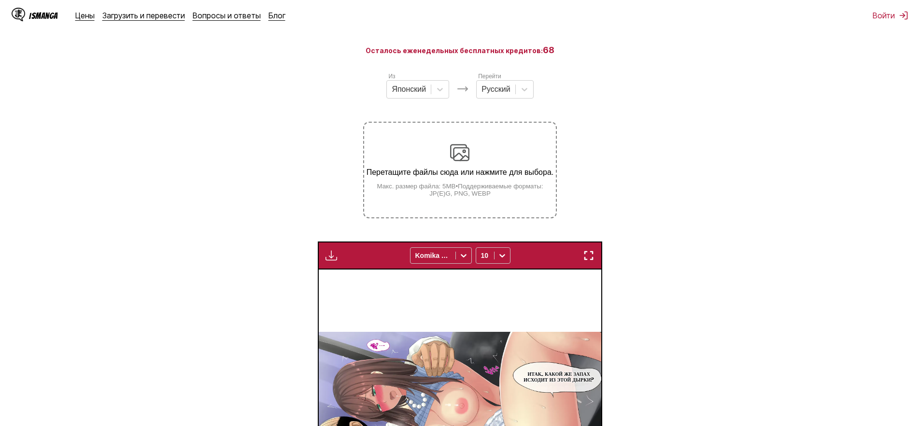
click at [492, 146] on label "Перетащите файлы сюда или нажмите для выбора. Макс. размер файла: 5MB • Поддерж…" at bounding box center [459, 170] width 191 height 95
click at [0, 0] on input "Перетащите файлы сюда или нажмите для выбора. Макс. размер файла: 5MB • Поддерж…" at bounding box center [0, 0] width 0 height 0
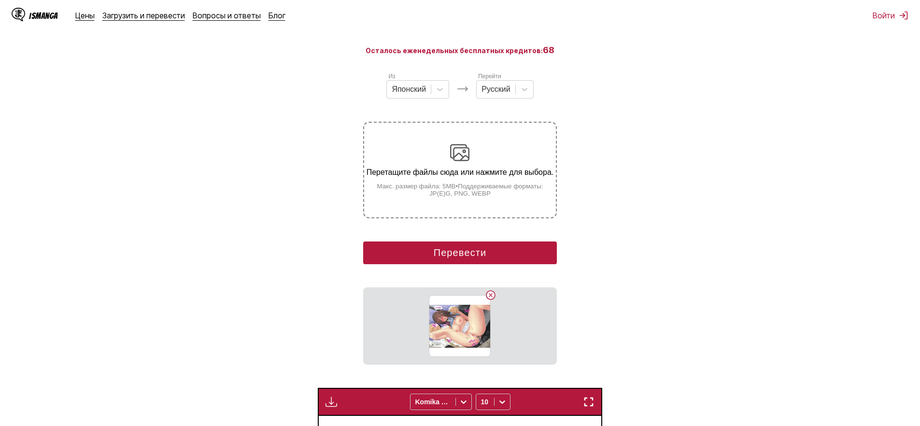
scroll to position [85, 0]
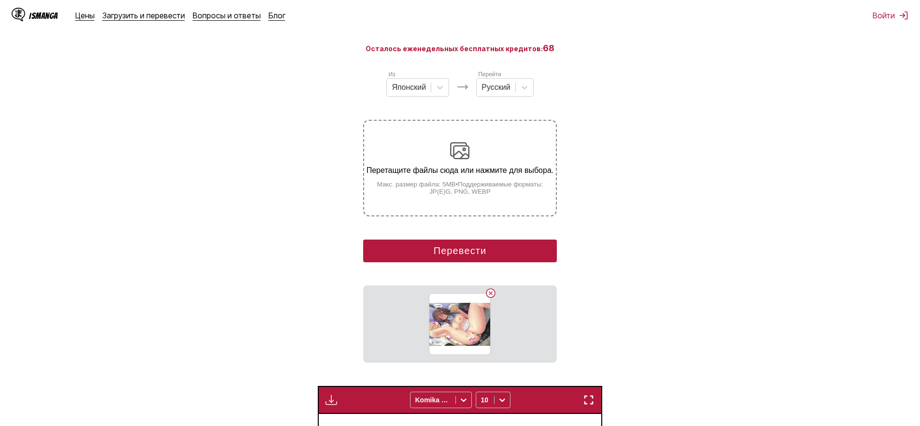
click at [449, 257] on button "Перевести" at bounding box center [459, 251] width 193 height 23
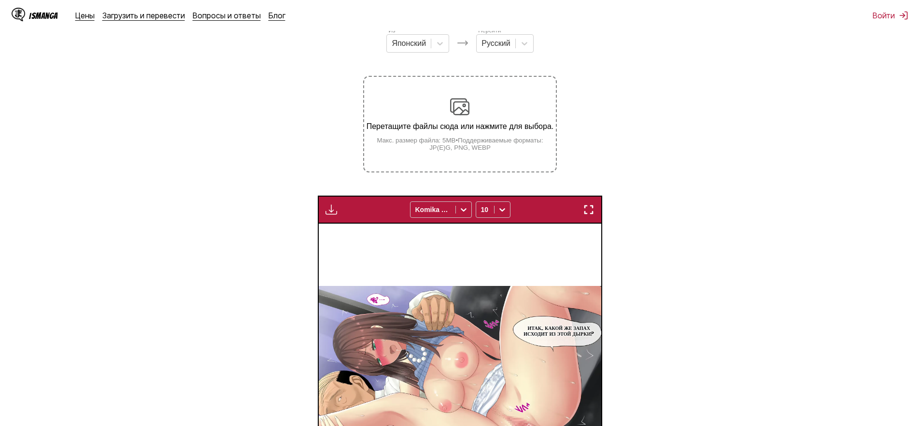
scroll to position [350, 0]
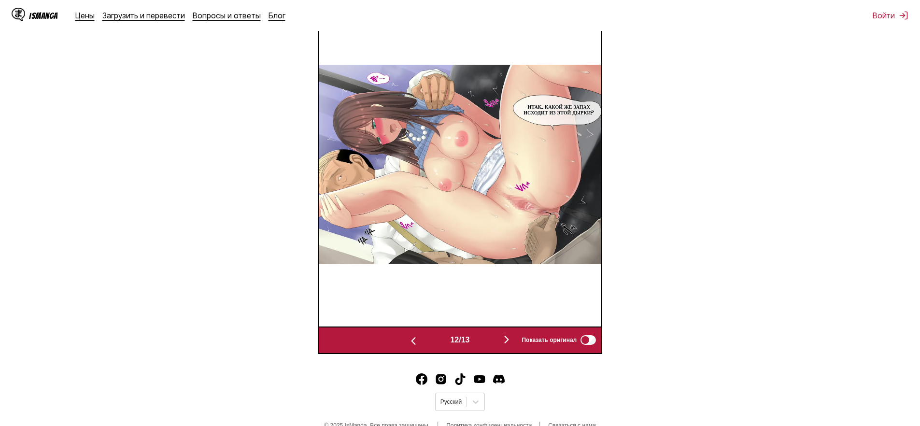
click at [504, 345] on img "button" at bounding box center [507, 340] width 12 height 12
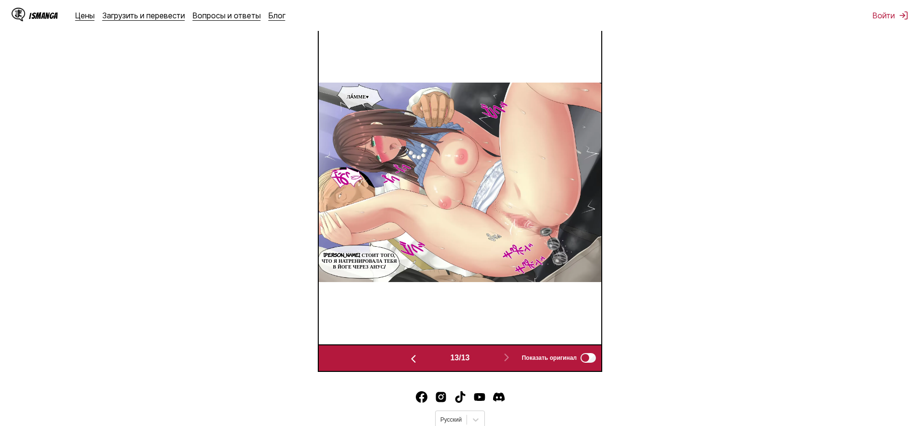
scroll to position [204, 0]
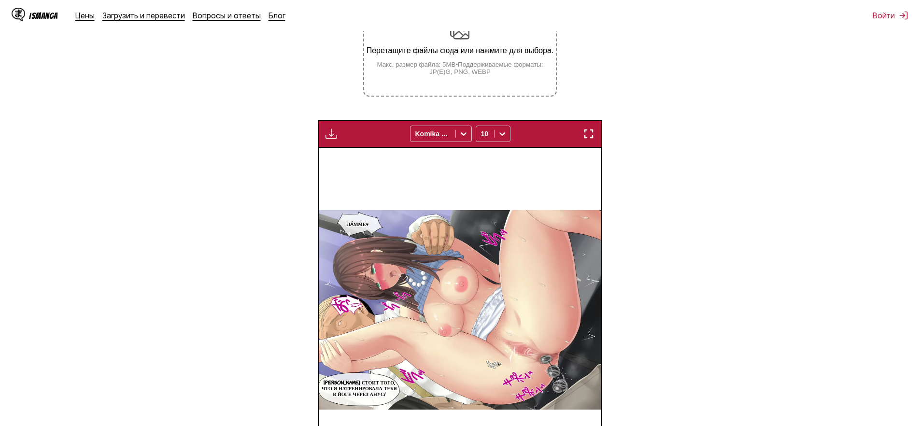
click at [454, 92] on label "Перетащите файлы сюда или нажмите для выбора. Макс. размер файла: 5MB • Поддерж…" at bounding box center [459, 48] width 191 height 95
click at [0, 0] on input "Перетащите файлы сюда или нажмите для выбора. Макс. размер файла: 5MB • Поддерж…" at bounding box center [0, 0] width 0 height 0
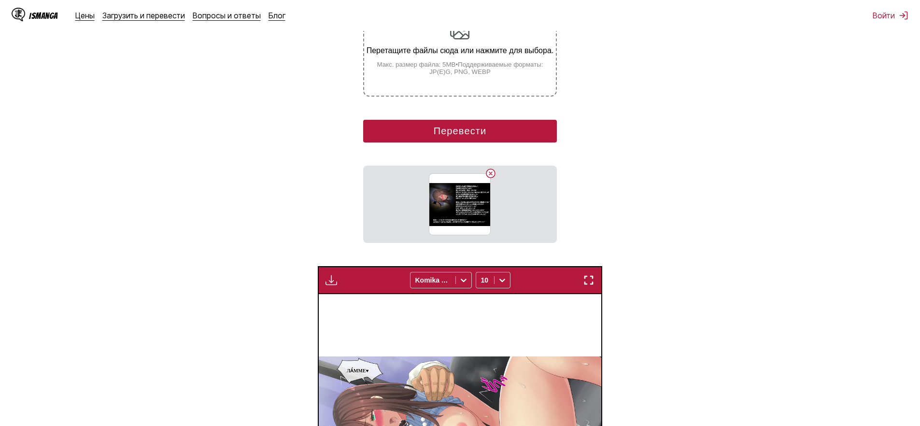
click at [469, 142] on button "Перевести" at bounding box center [459, 131] width 193 height 23
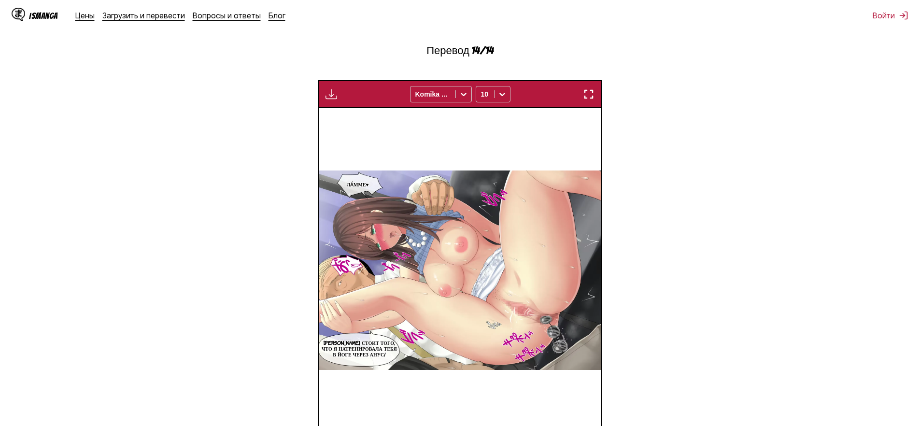
scroll to position [416, 0]
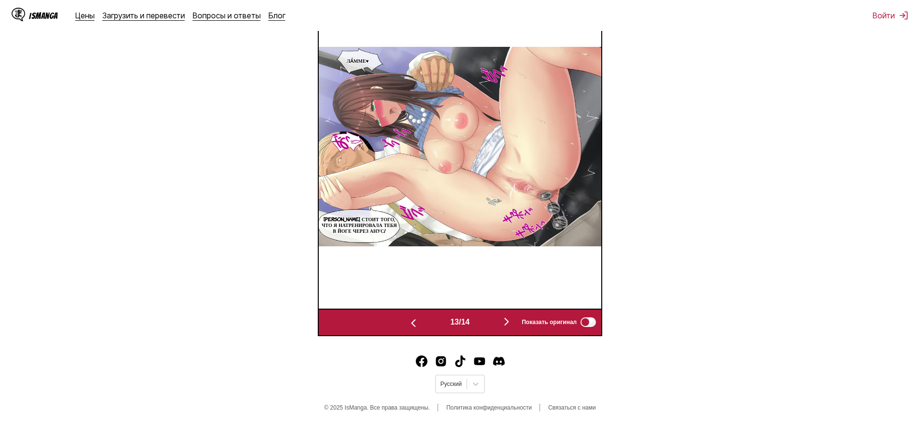
click at [499, 316] on button "button" at bounding box center [507, 322] width 58 height 14
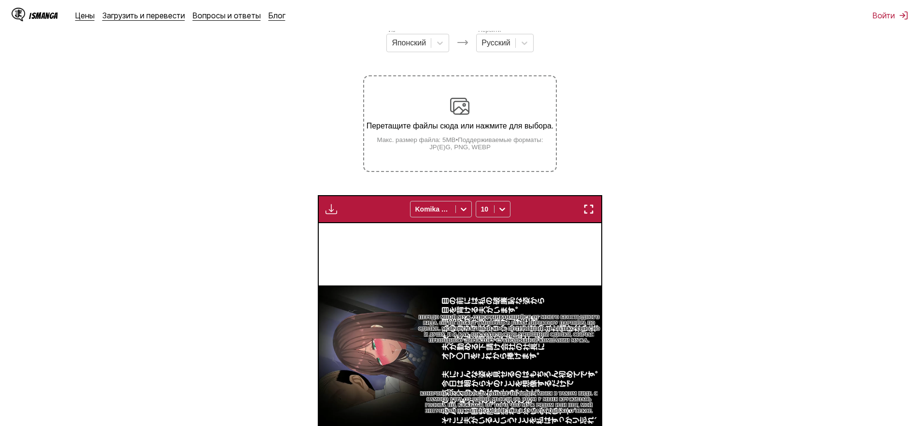
scroll to position [122, 0]
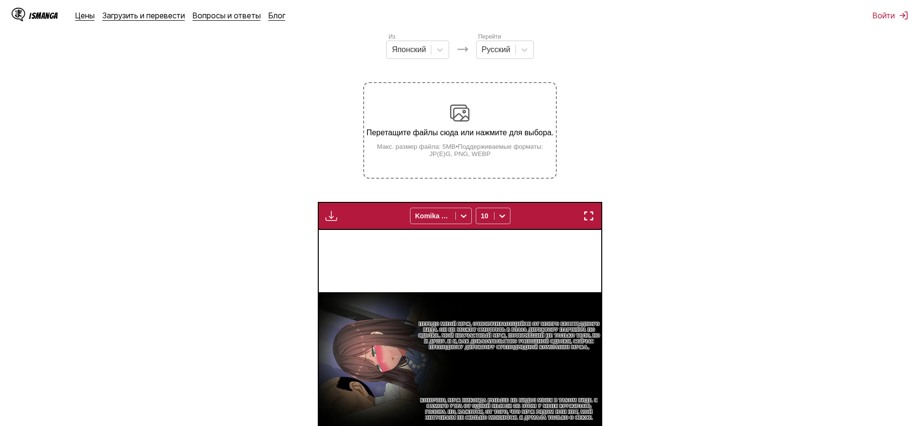
click at [508, 157] on small "Макс. размер файла: 5MB • Поддерживаемые форматы: JP(E)G, PNG, WEBP" at bounding box center [459, 150] width 191 height 14
click at [0, 0] on input "Перетащите файлы сюда или нажмите для выбора. Макс. размер файла: 5MB • Поддерж…" at bounding box center [0, 0] width 0 height 0
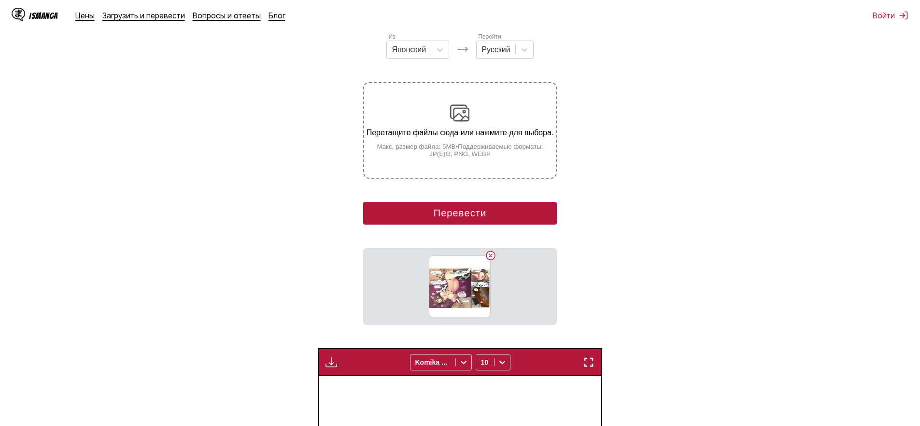
click at [468, 224] on button "Перевести" at bounding box center [459, 213] width 193 height 23
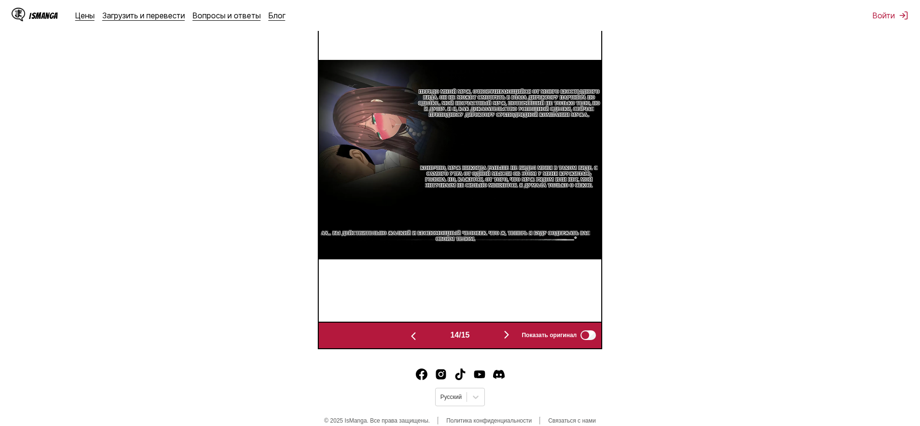
scroll to position [381, 0]
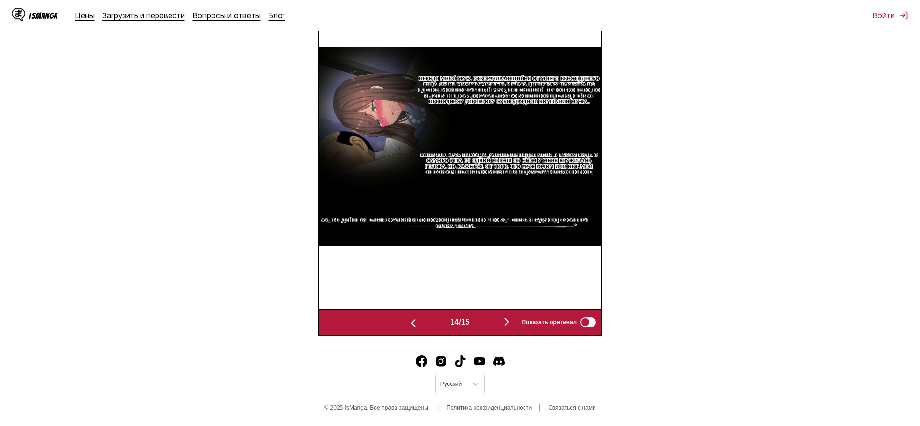
click at [512, 318] on img "button" at bounding box center [507, 322] width 12 height 12
